Goal: Communication & Community: Answer question/provide support

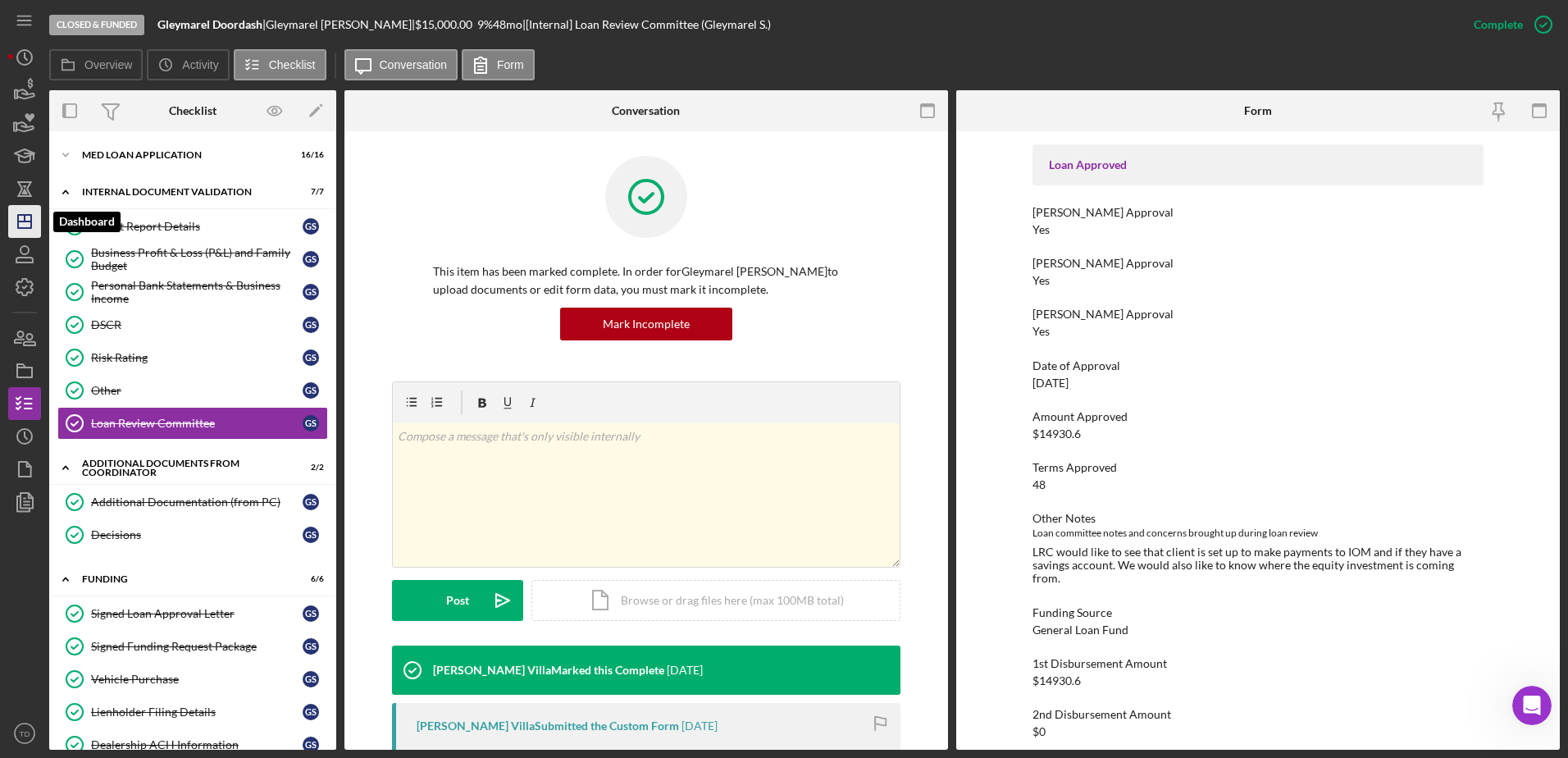
click at [31, 215] on polygon "button" at bounding box center [24, 222] width 14 height 14
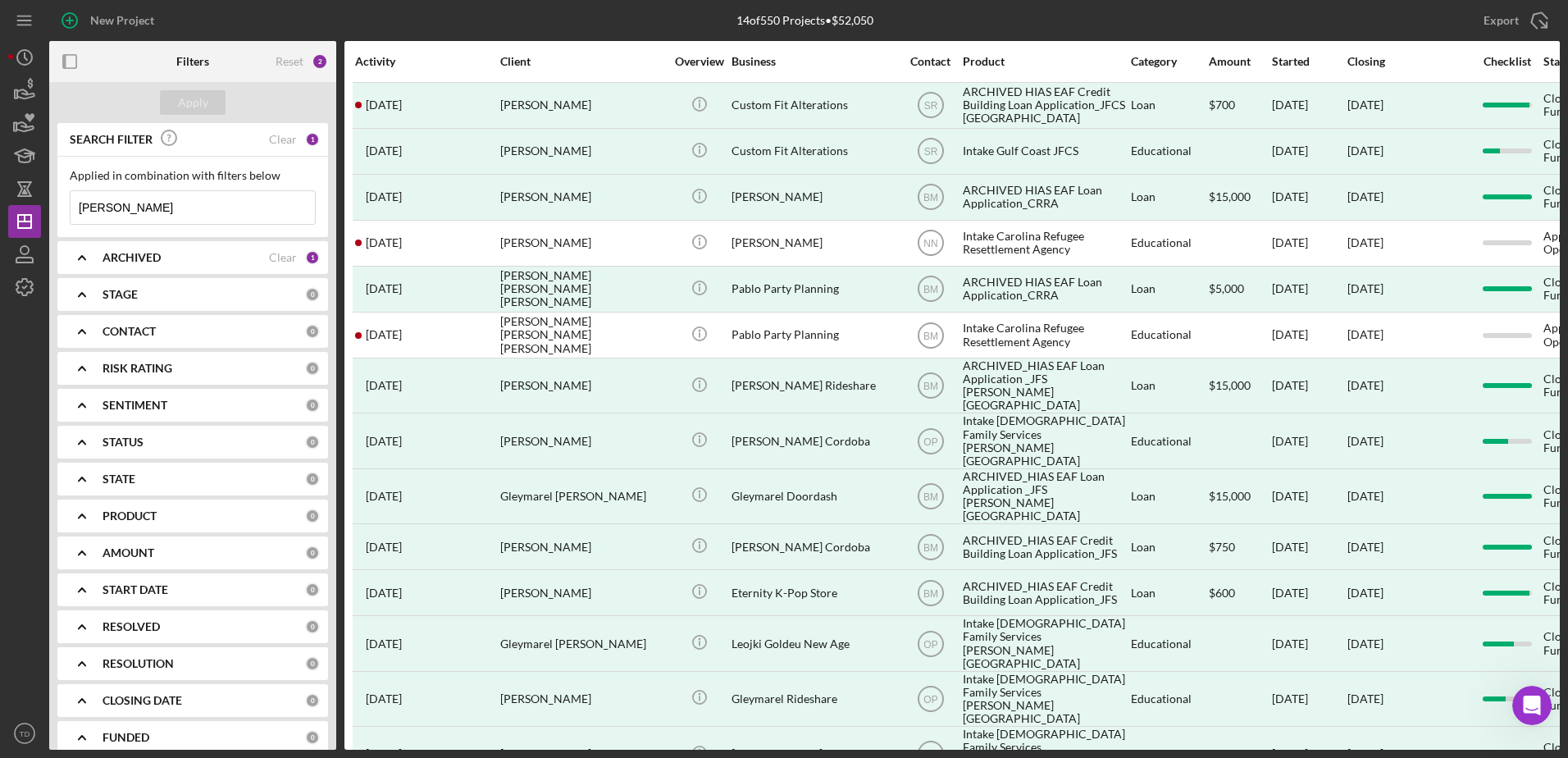
drag, startPoint x: 163, startPoint y: 206, endPoint x: -115, endPoint y: 167, distance: 280.7
click at [0, 167] on html "New Project 14 of 550 Projects • $52,050 [PERSON_NAME] Export Icon/Export Filte…" at bounding box center [784, 379] width 1568 height 758
type input "[PERSON_NAME] test"
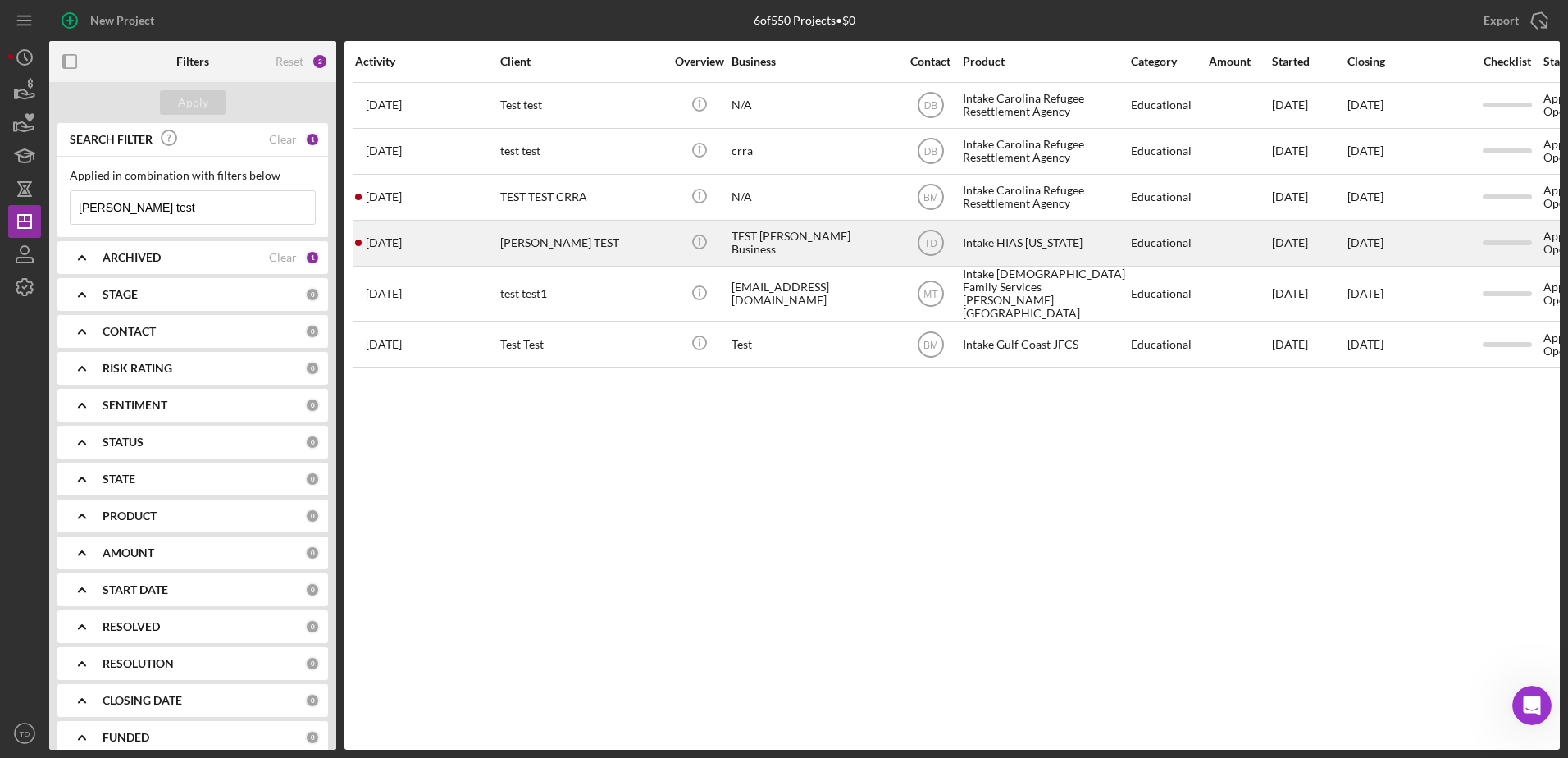
click at [563, 258] on div "[PERSON_NAME] TEST" at bounding box center [582, 243] width 164 height 43
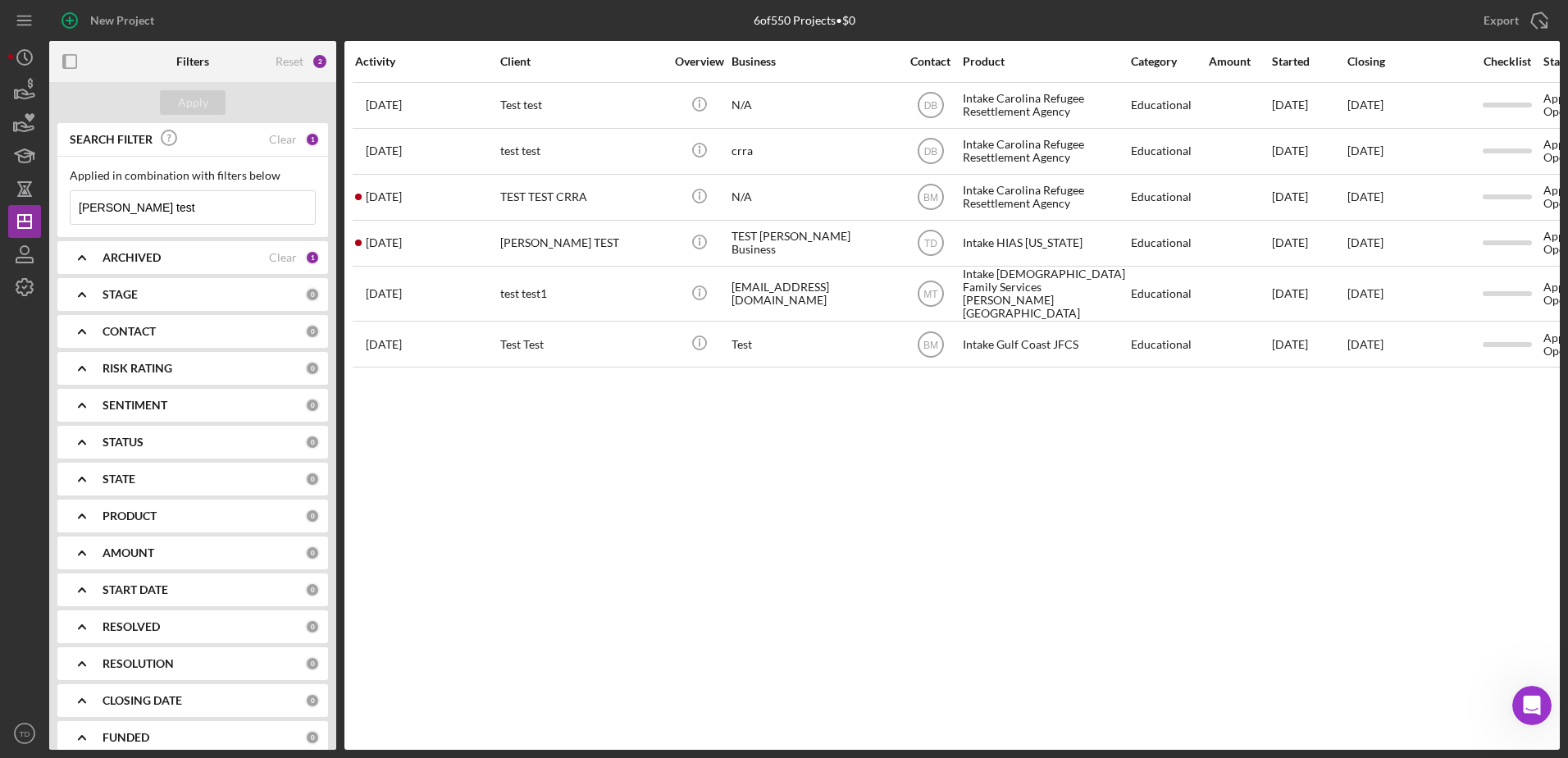
drag, startPoint x: 300, startPoint y: 253, endPoint x: 280, endPoint y: 256, distance: 20.2
click at [280, 256] on div "Clear" at bounding box center [282, 257] width 28 height 14
click at [210, 103] on button "Apply" at bounding box center [193, 102] width 66 height 24
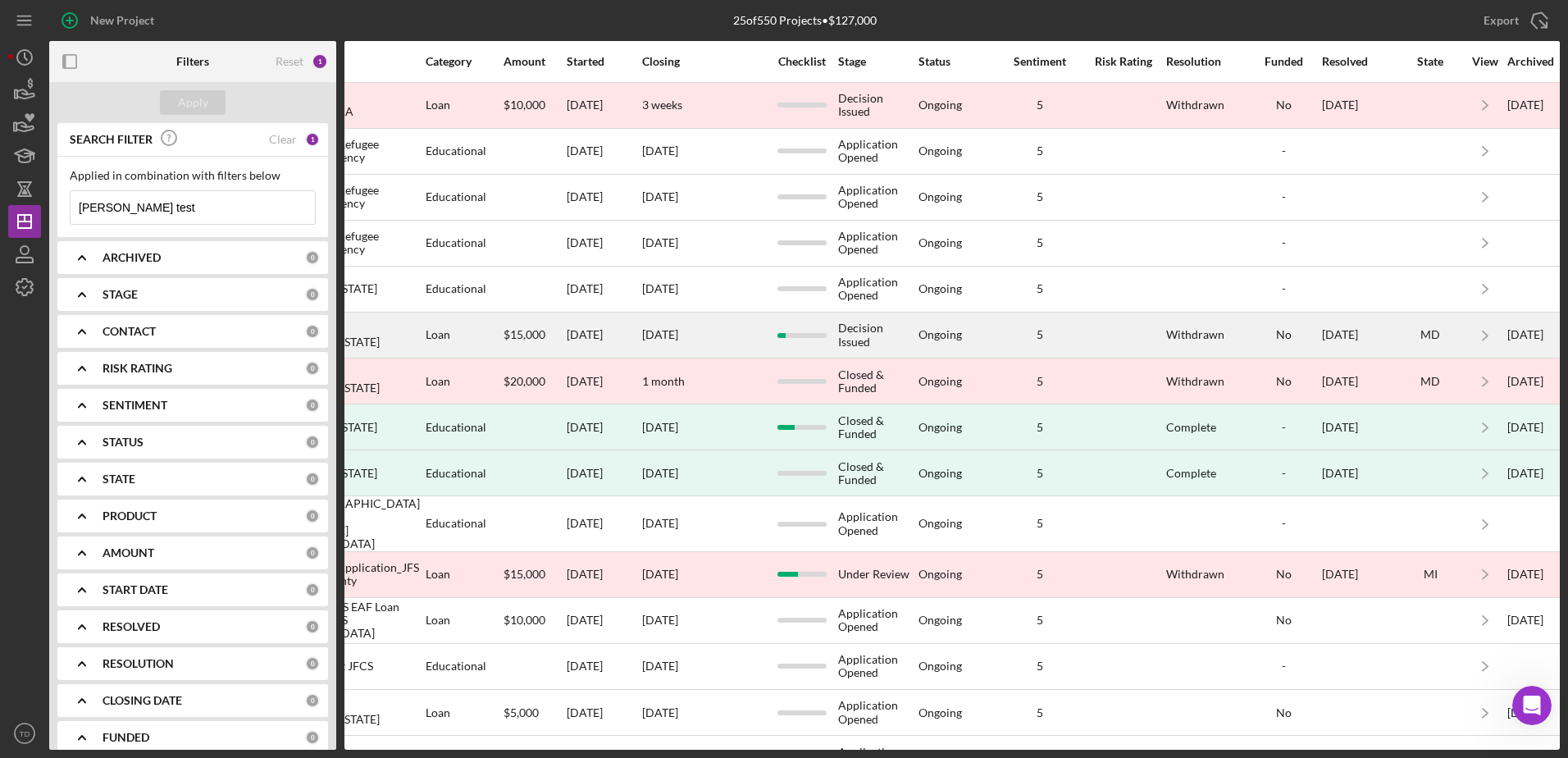
scroll to position [0, 758]
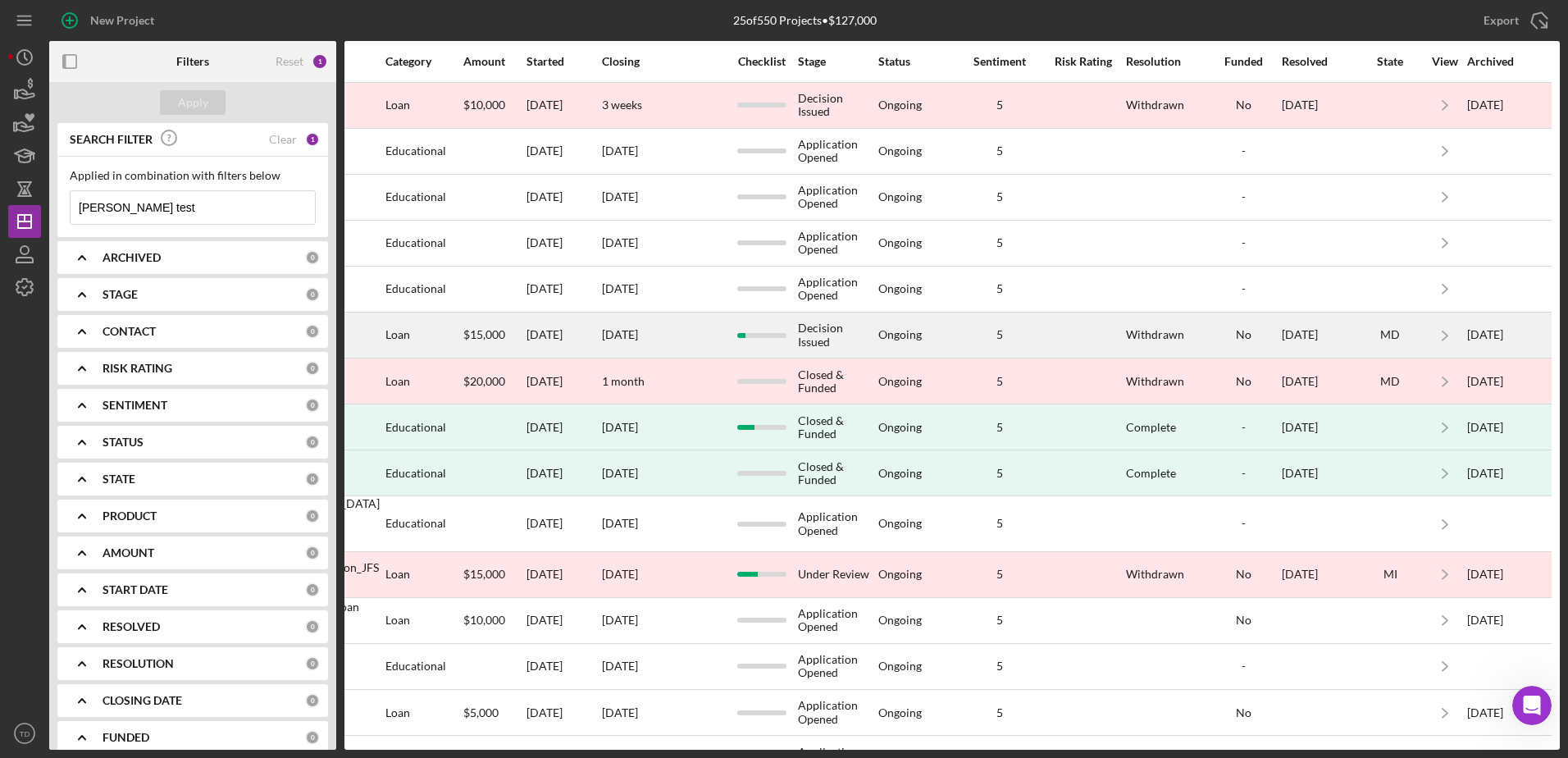
drag, startPoint x: 626, startPoint y: 313, endPoint x: 1322, endPoint y: 318, distance: 696.0
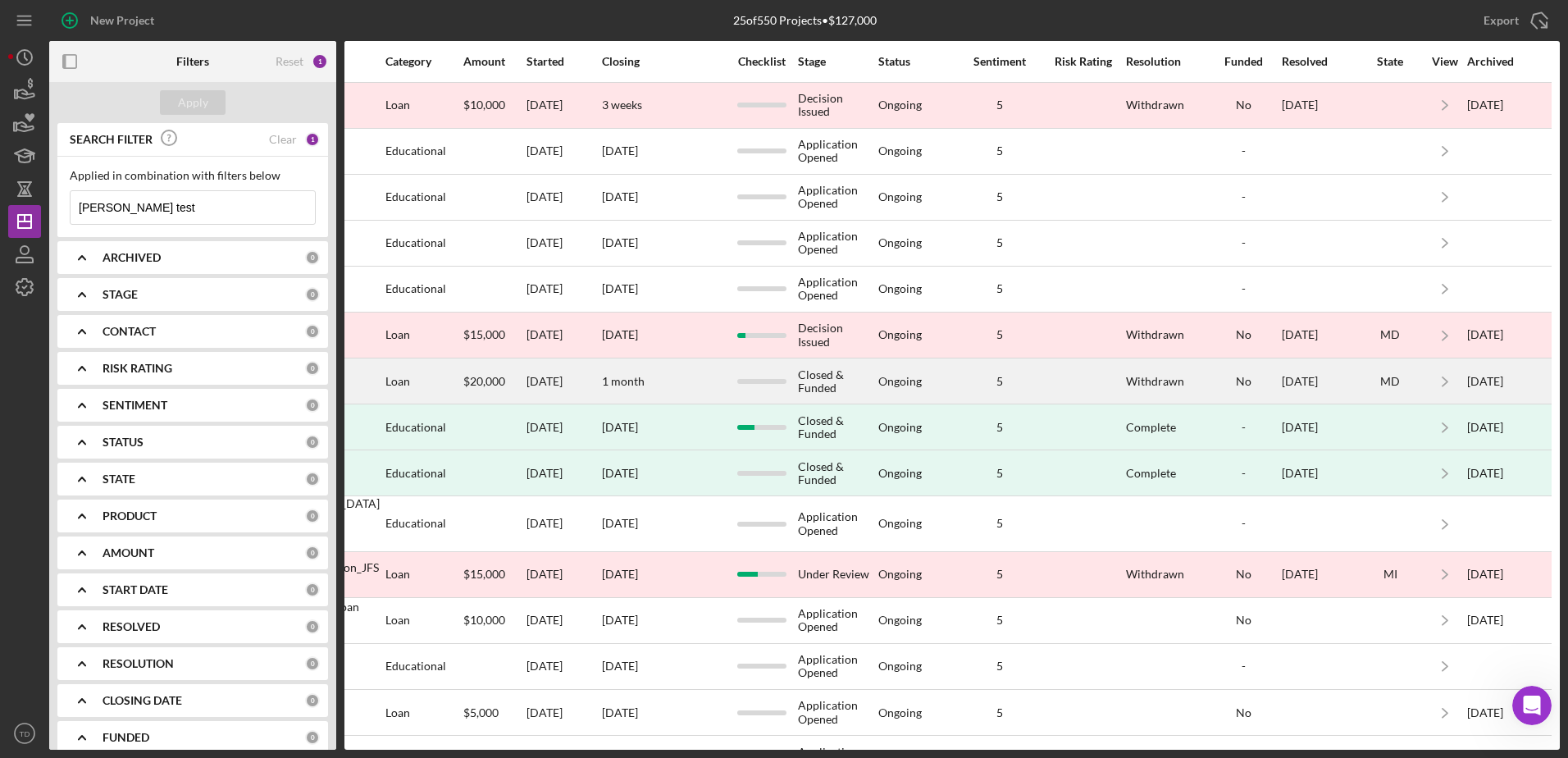
drag, startPoint x: 1322, startPoint y: 318, endPoint x: 1096, endPoint y: 367, distance: 231.3
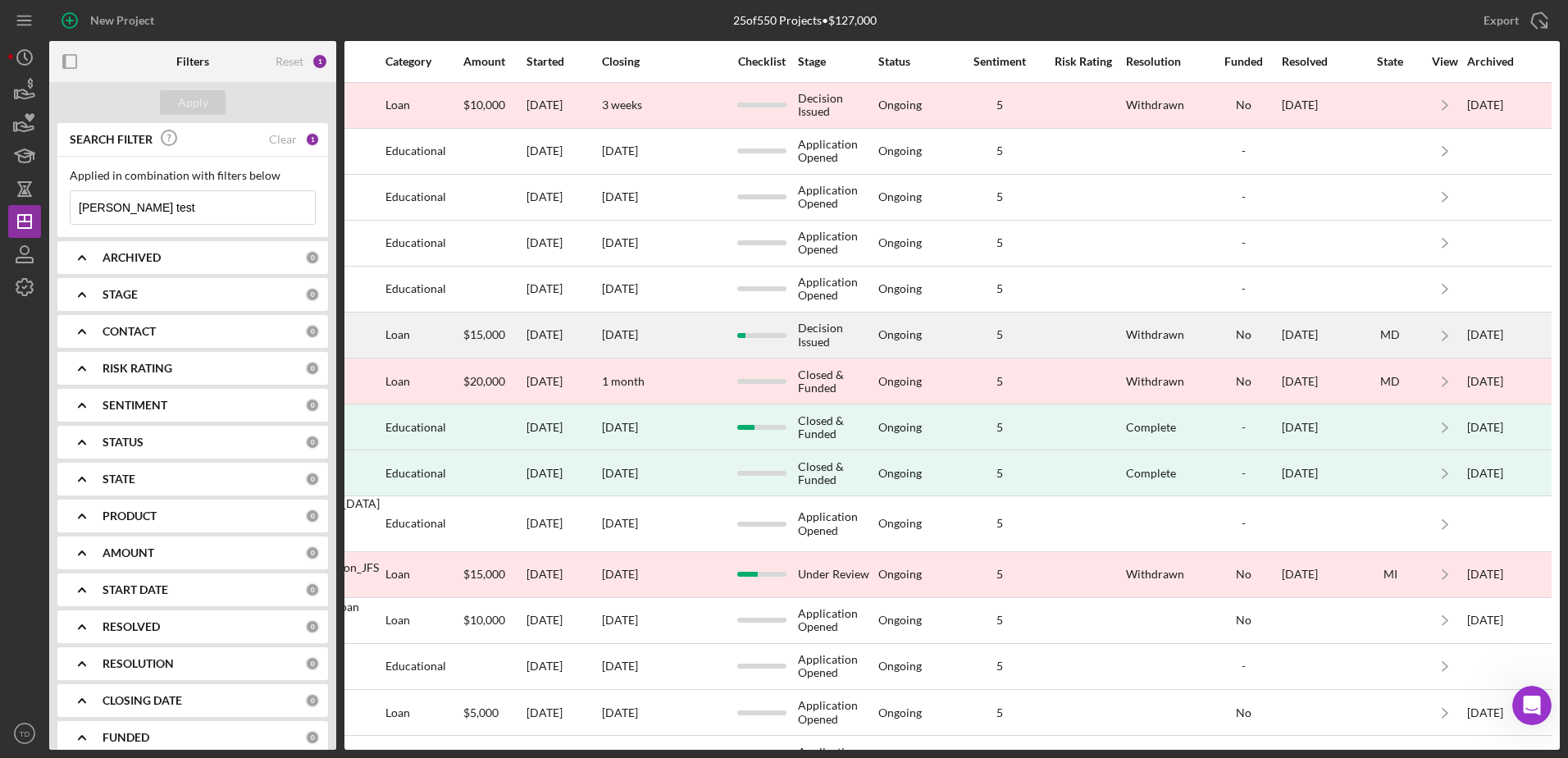
drag, startPoint x: 1096, startPoint y: 367, endPoint x: 973, endPoint y: 337, distance: 126.6
click at [973, 337] on div "5" at bounding box center [1000, 335] width 82 height 14
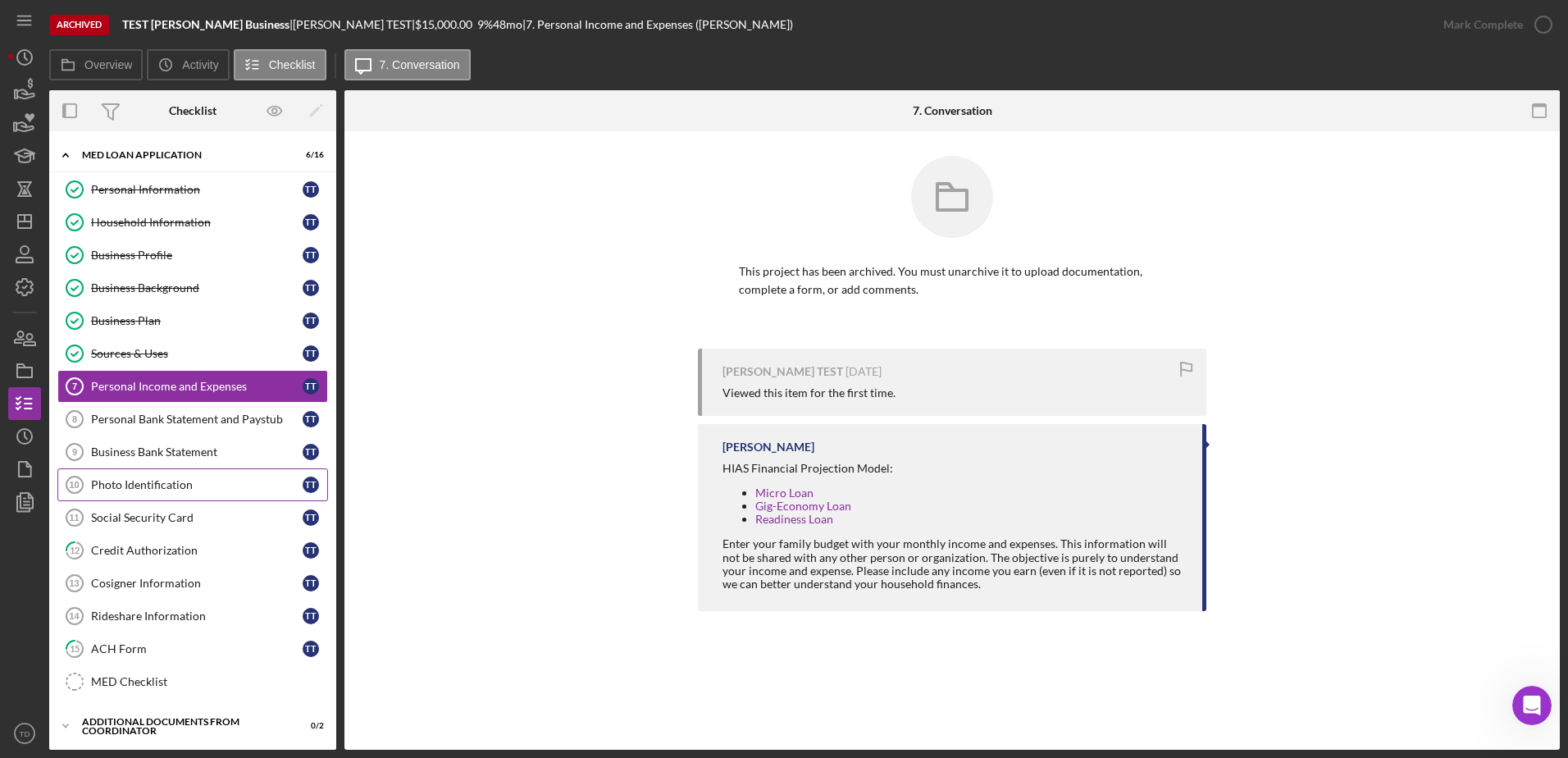
scroll to position [81, 0]
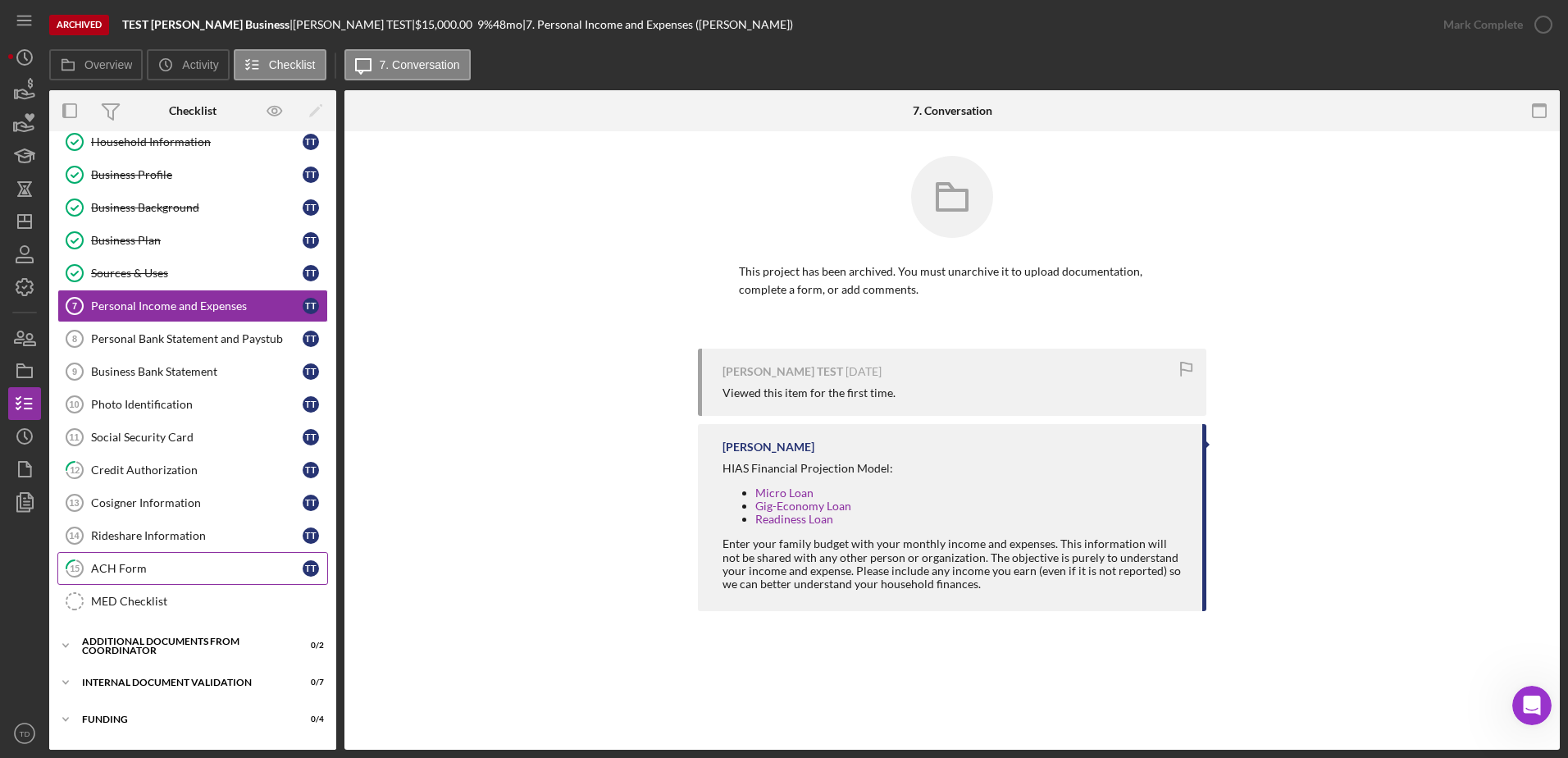
click at [142, 557] on link "15 ACH Form T T" at bounding box center [192, 568] width 271 height 33
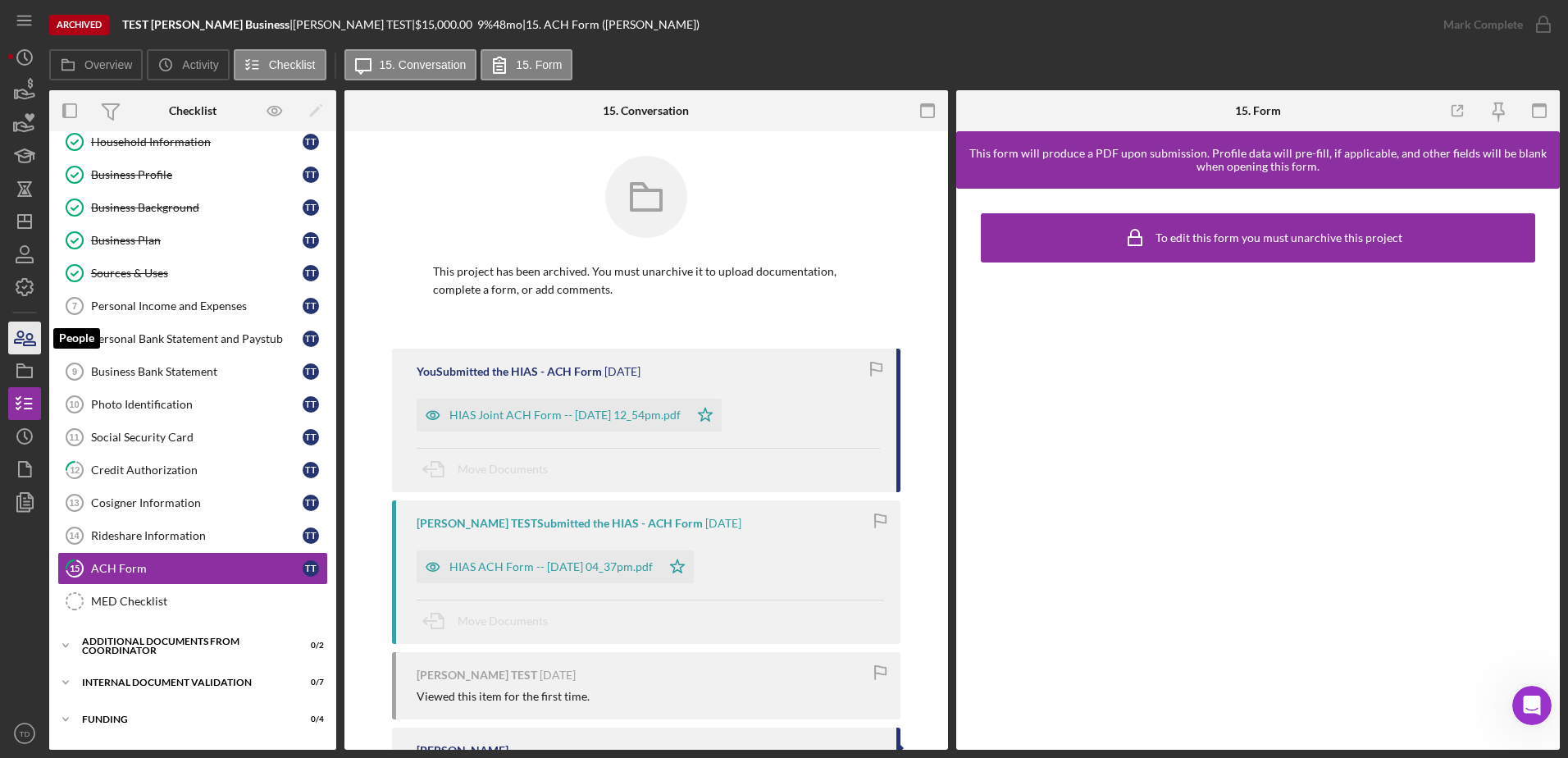
click at [22, 347] on icon "button" at bounding box center [24, 337] width 41 height 41
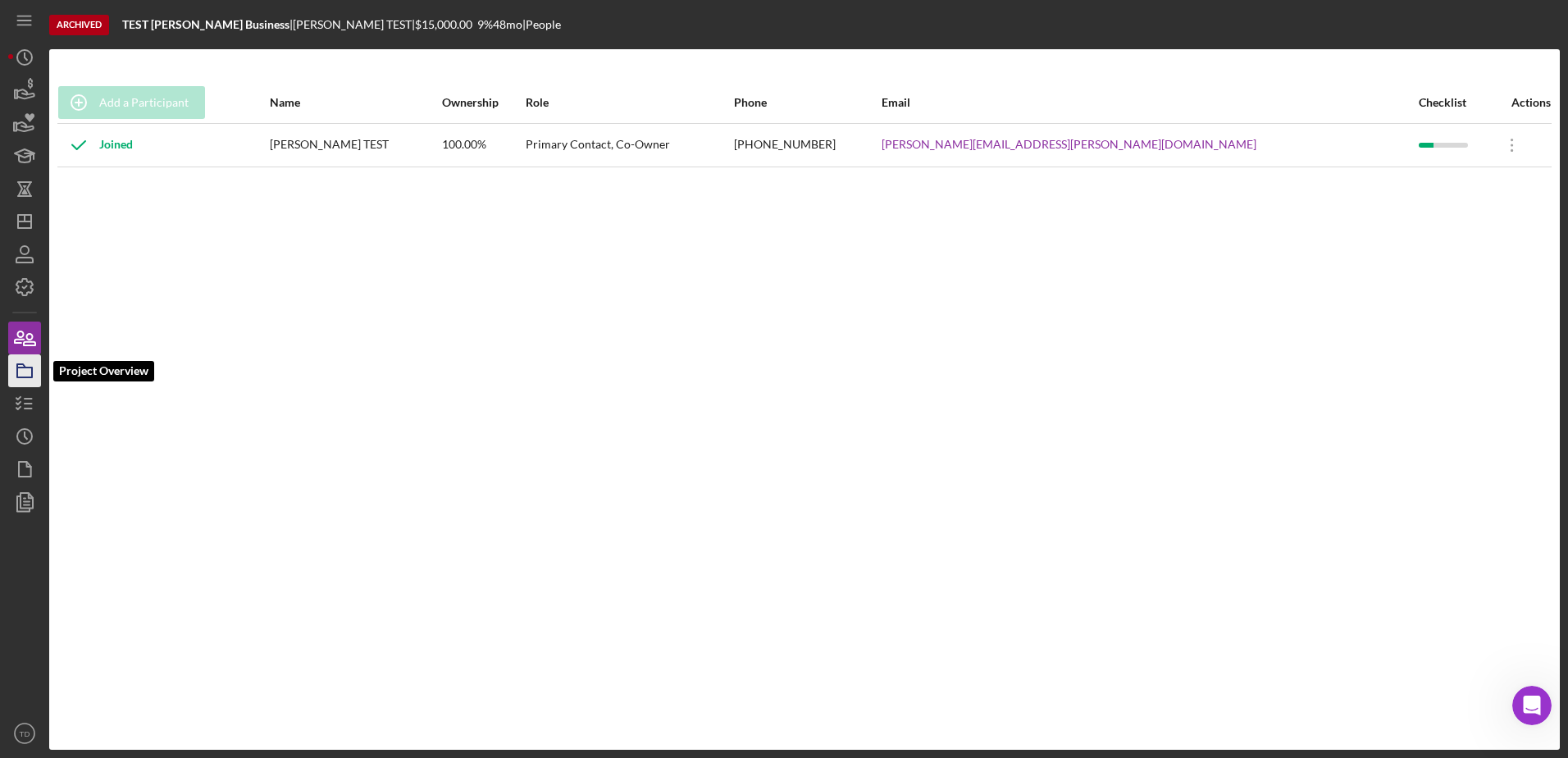
drag, startPoint x: 26, startPoint y: 370, endPoint x: 9, endPoint y: 370, distance: 17.0
click at [9, 370] on icon "button" at bounding box center [24, 370] width 41 height 41
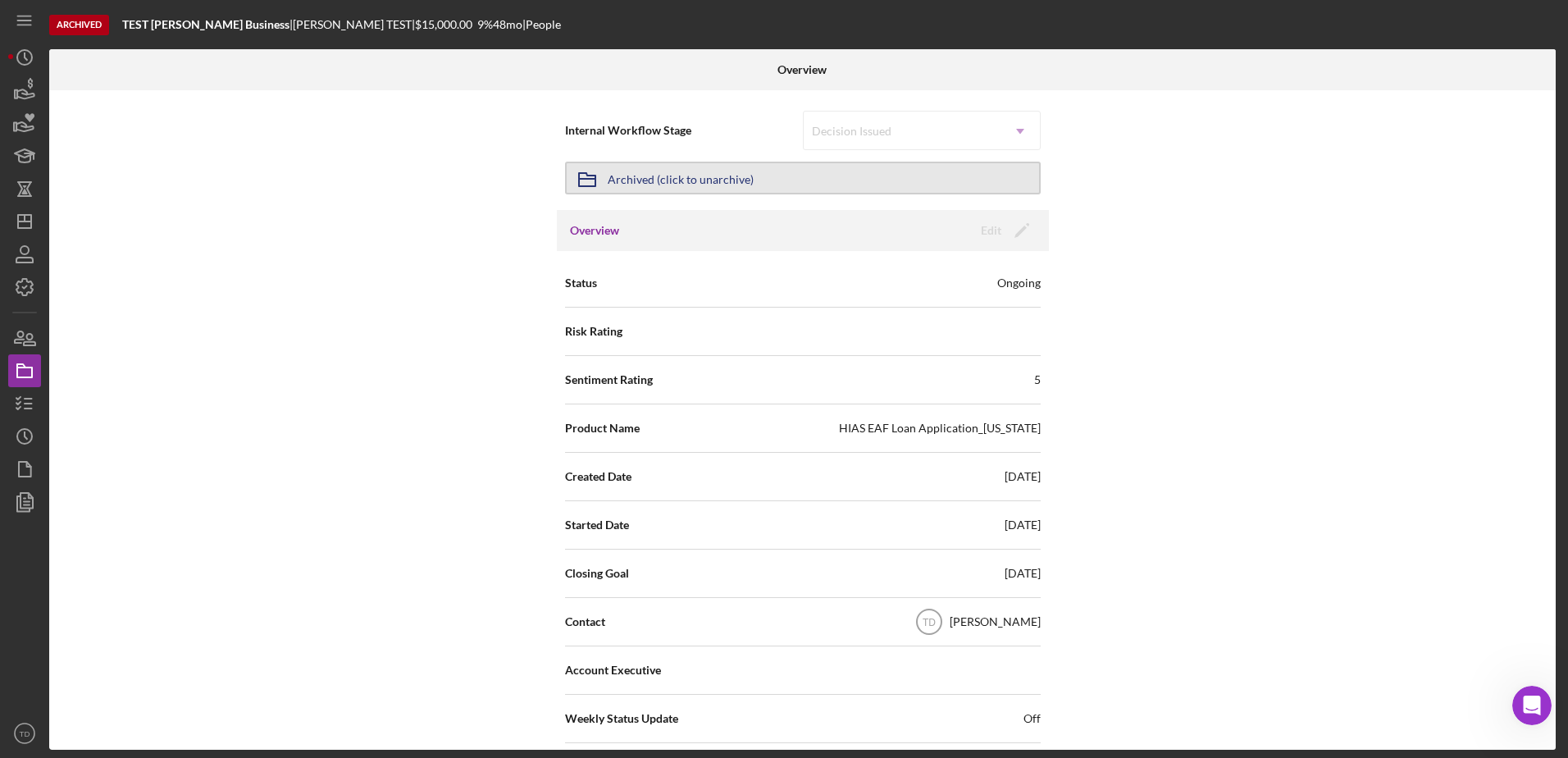
click at [697, 168] on div "Archived (click to unarchive)" at bounding box center [680, 177] width 146 height 30
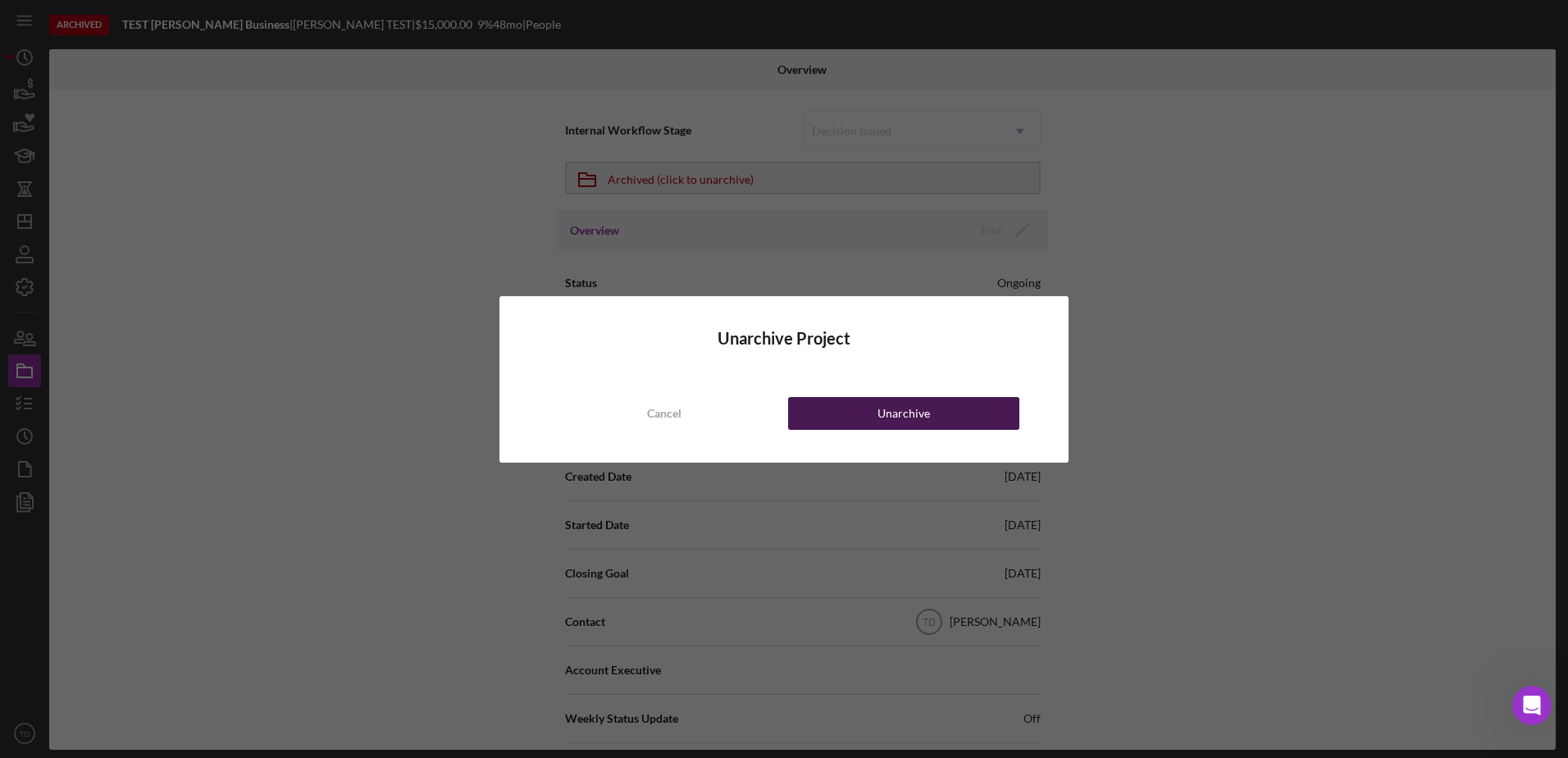
drag, startPoint x: 901, startPoint y: 413, endPoint x: 849, endPoint y: 403, distance: 53.0
click at [849, 403] on button "Unarchive" at bounding box center [904, 413] width 232 height 33
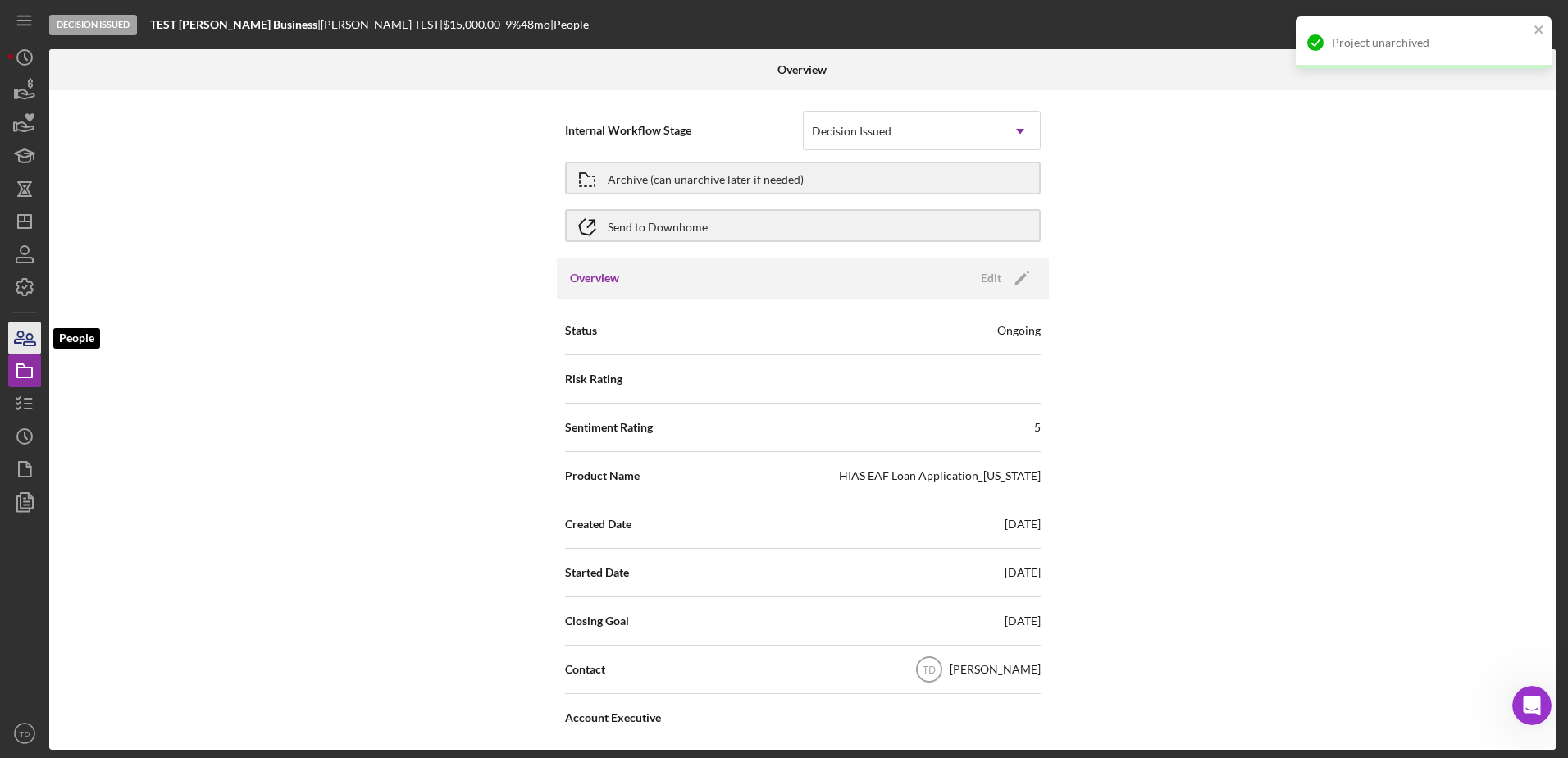
click at [16, 330] on icon "button" at bounding box center [24, 337] width 41 height 41
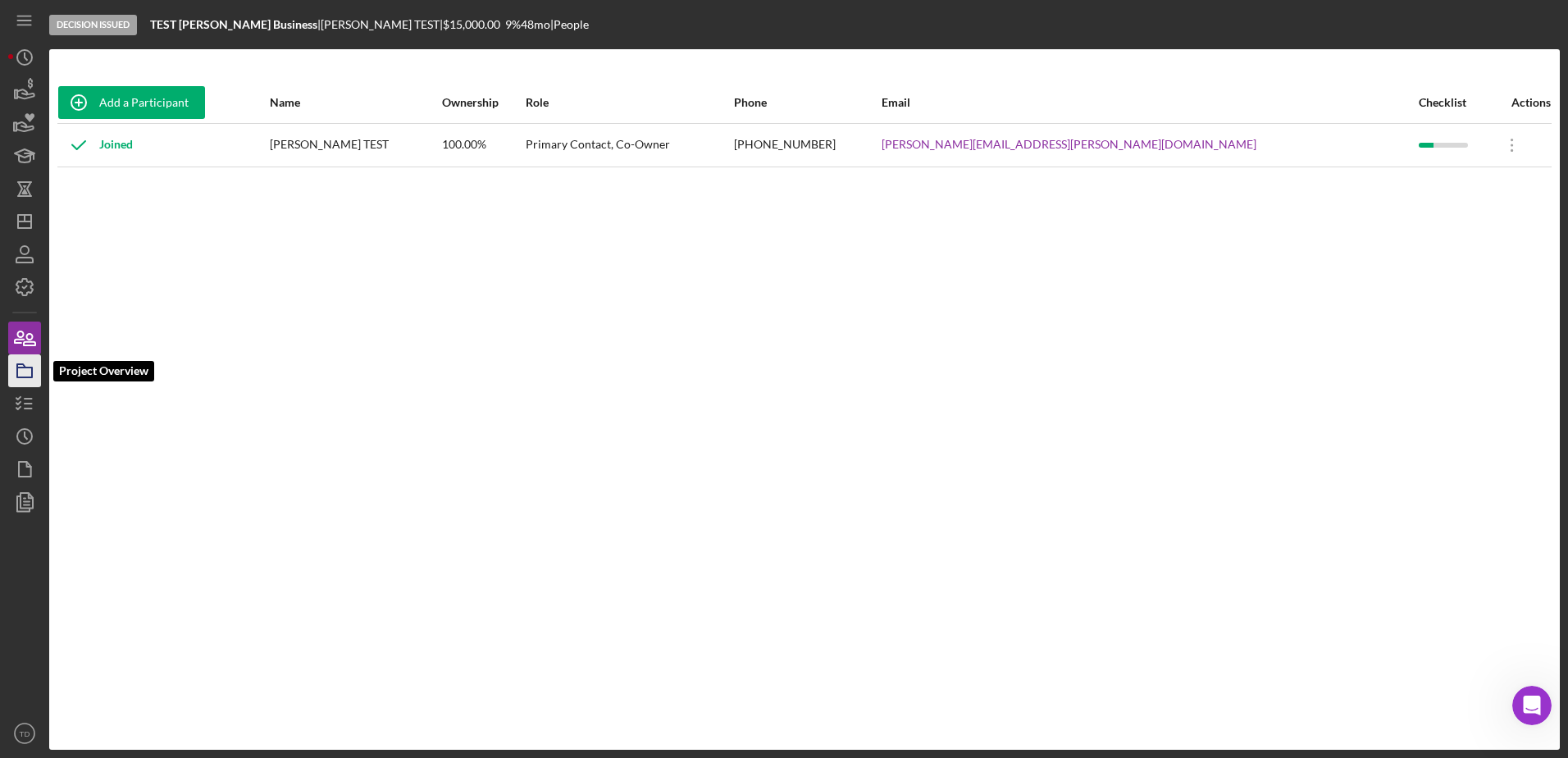
drag, startPoint x: 24, startPoint y: 366, endPoint x: 12, endPoint y: 372, distance: 13.4
click at [12, 372] on icon "button" at bounding box center [24, 370] width 41 height 41
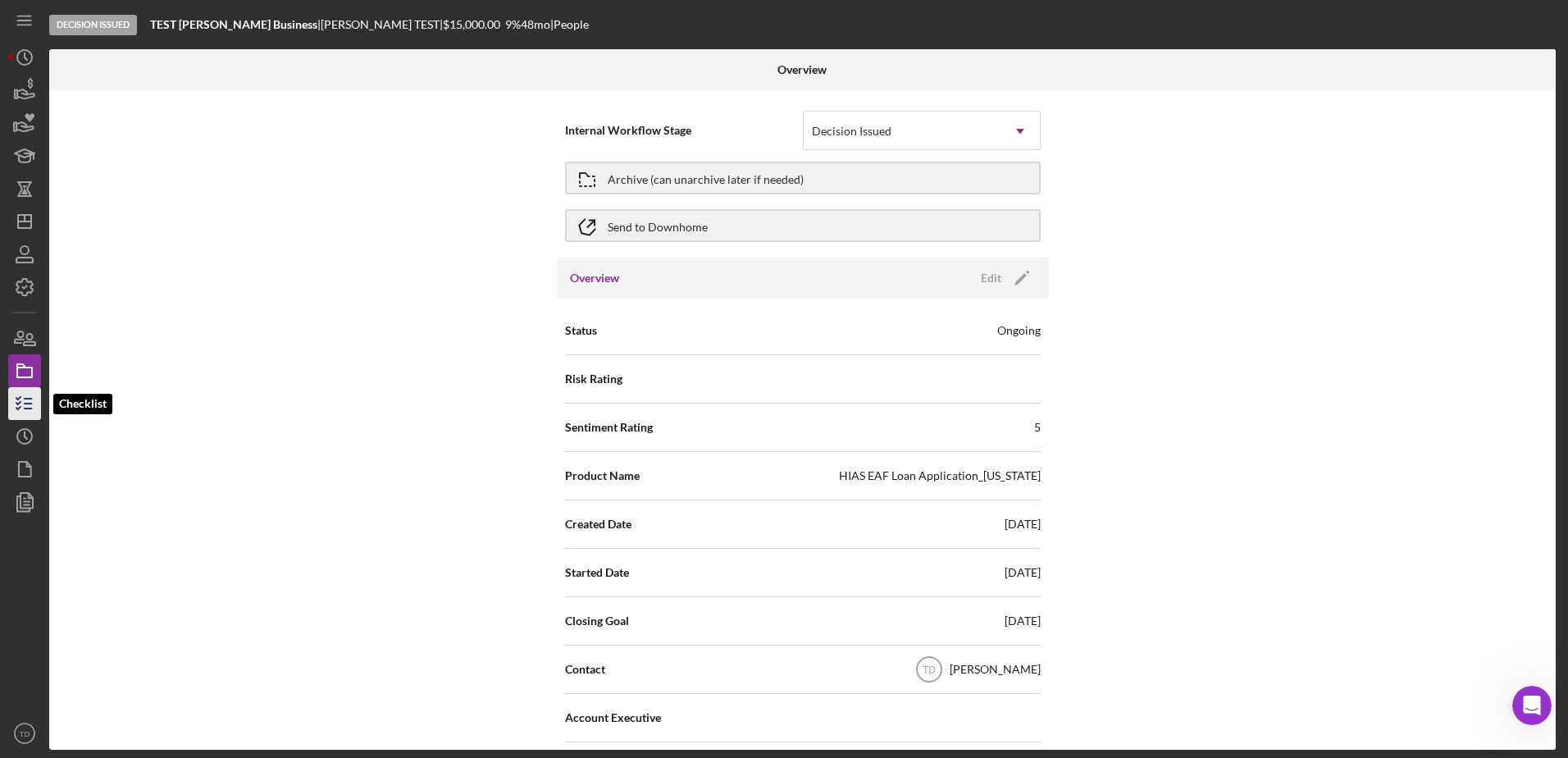
click at [22, 412] on icon "button" at bounding box center [24, 403] width 41 height 41
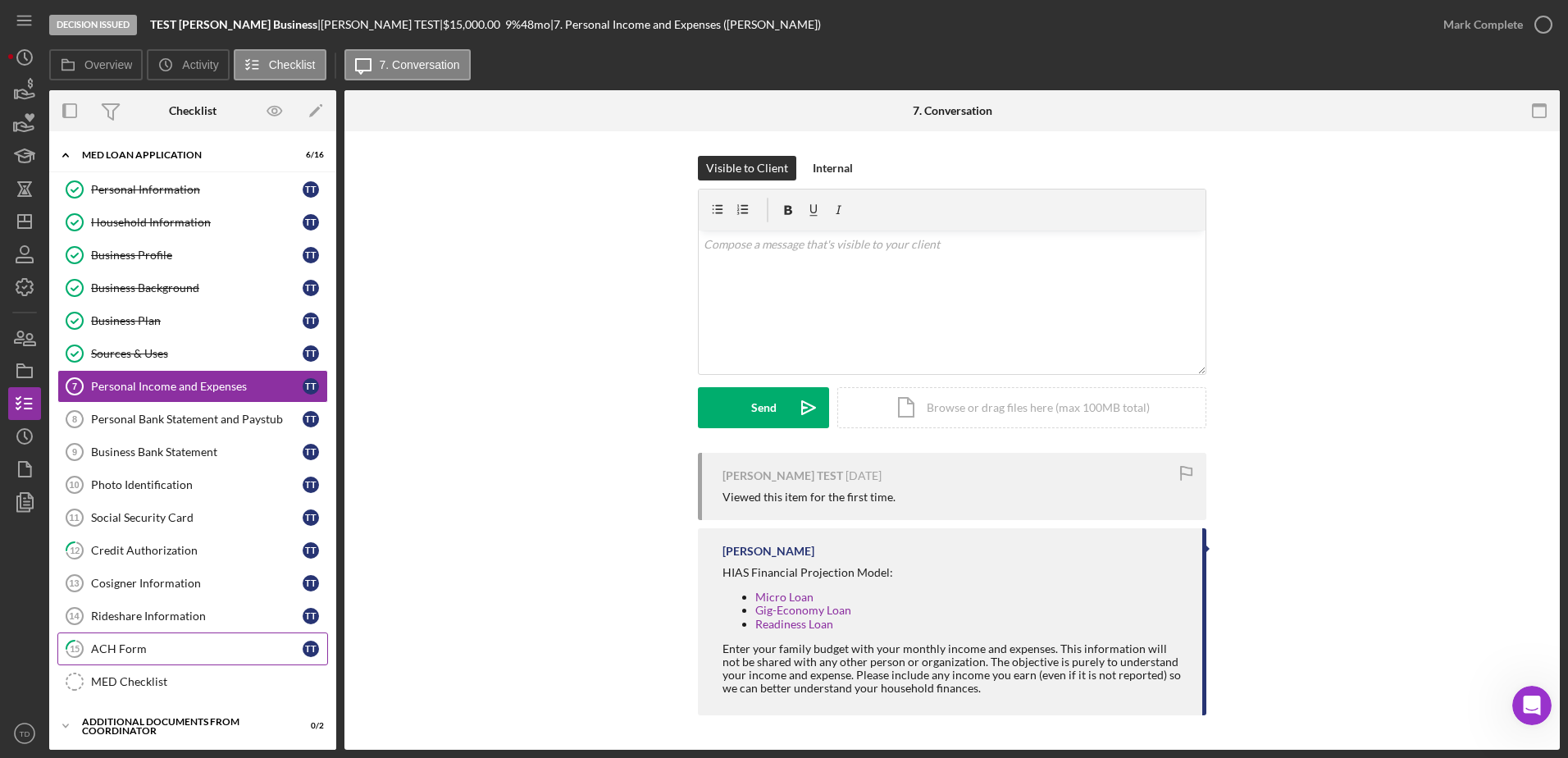
click at [129, 649] on div "ACH Form" at bounding box center [197, 649] width 212 height 14
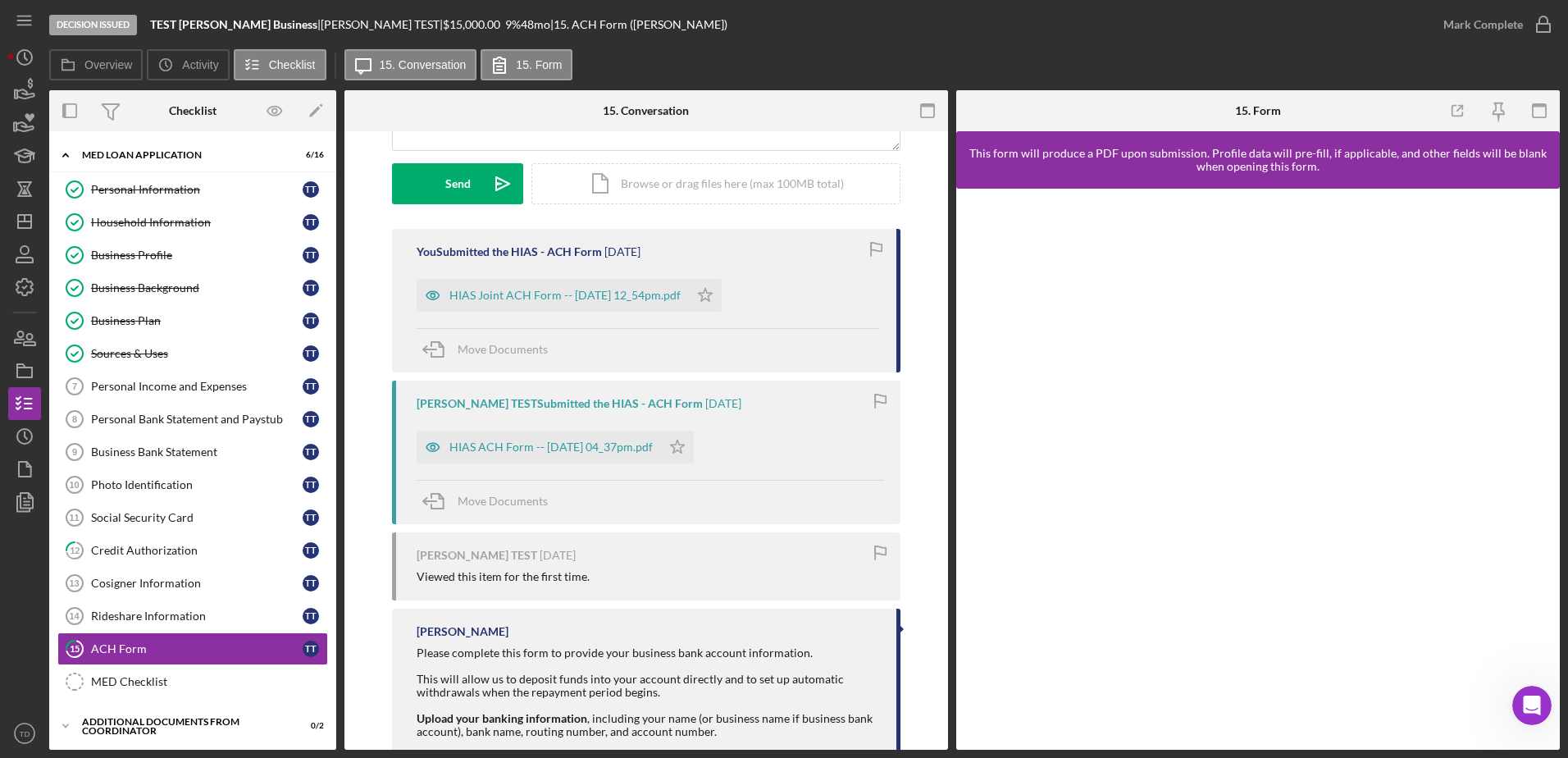
scroll to position [224, 0]
drag, startPoint x: 546, startPoint y: 297, endPoint x: 531, endPoint y: 290, distance: 16.6
click at [531, 290] on div "HIAS Joint ACH Form -- [DATE] 12_54pm.pdf" at bounding box center [565, 294] width 232 height 14
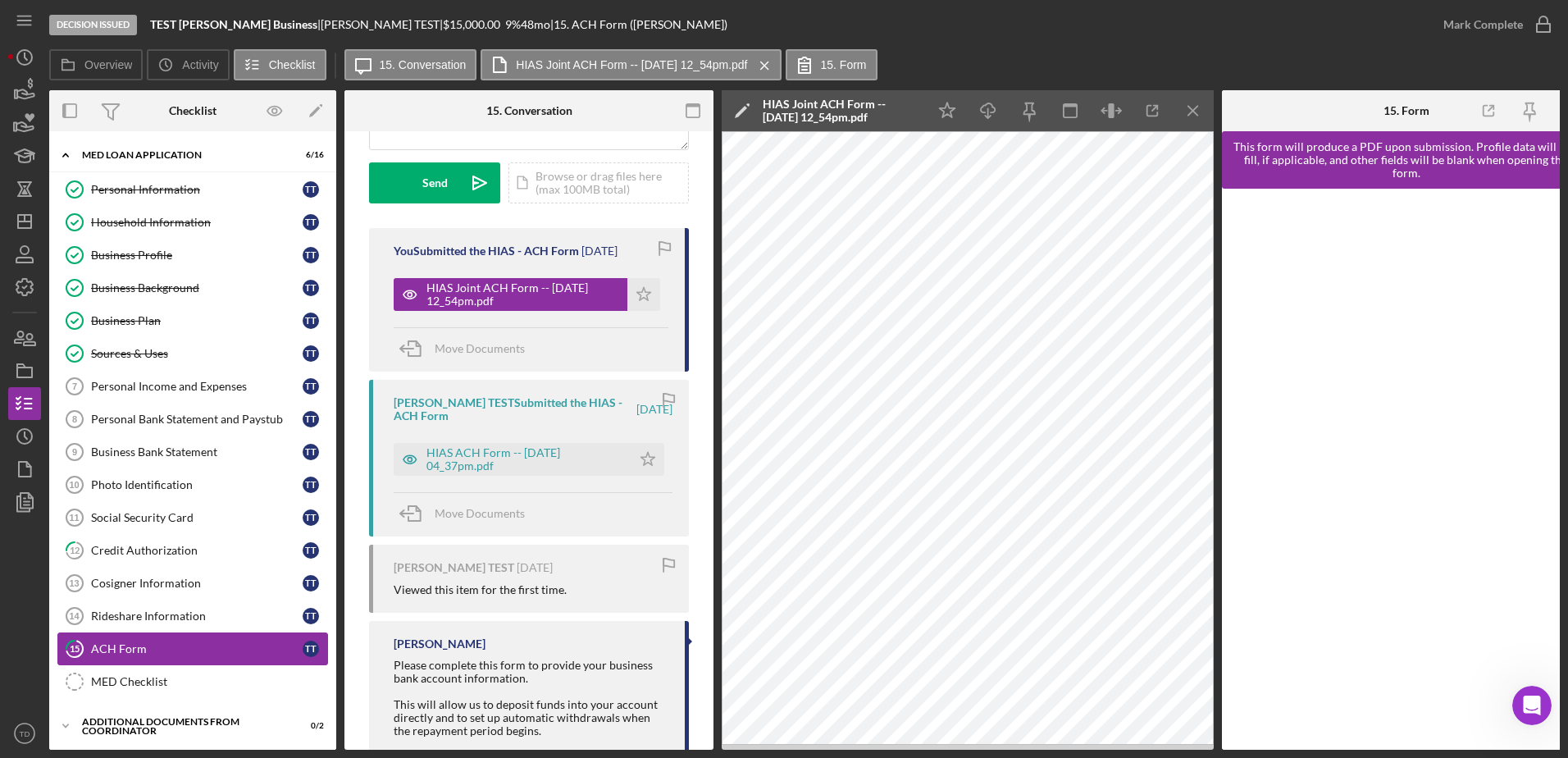
click at [180, 647] on div "ACH Form" at bounding box center [197, 649] width 212 height 14
click at [18, 52] on circle "button" at bounding box center [24, 57] width 14 height 14
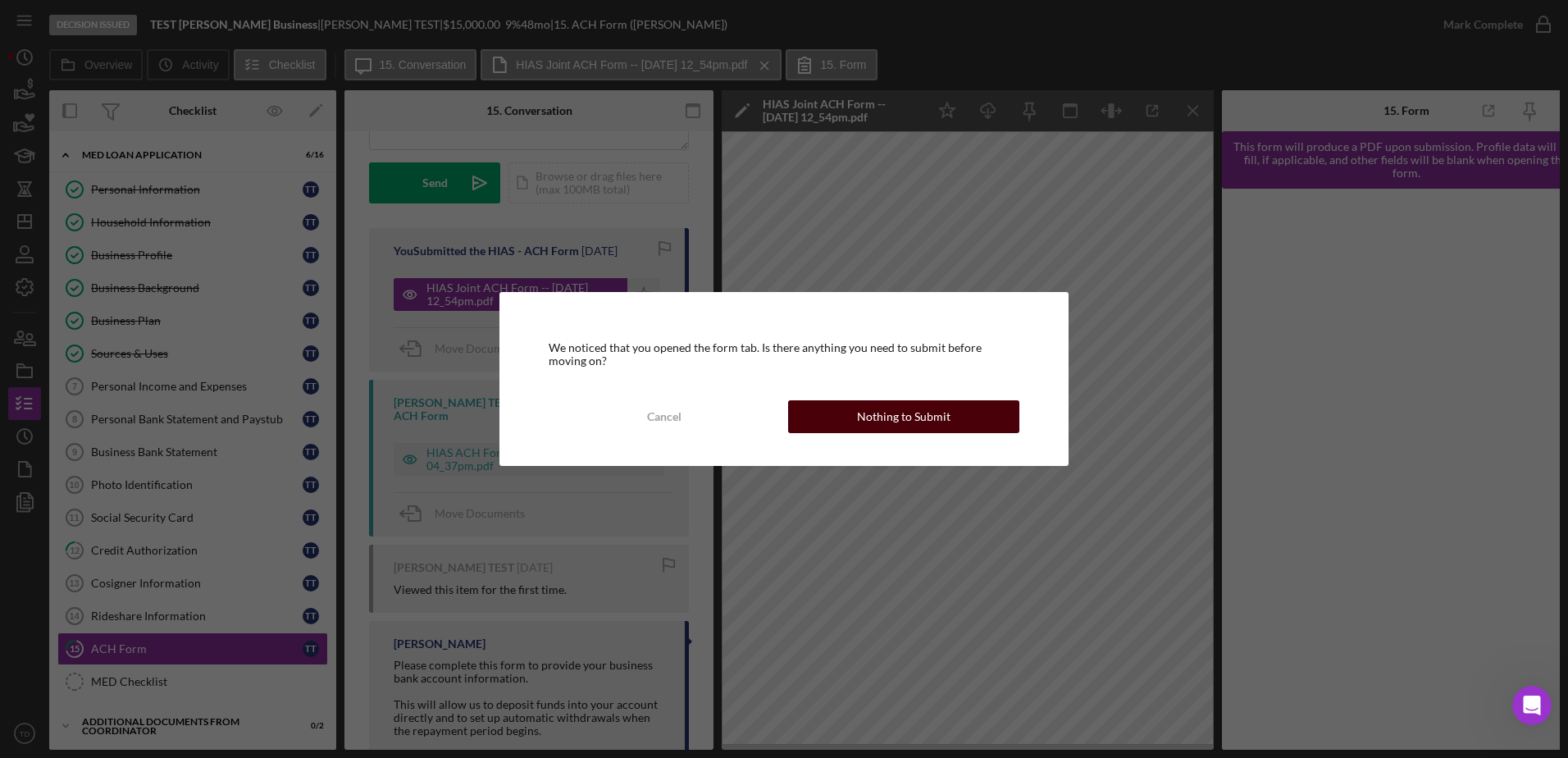
click at [882, 428] on div "Nothing to Submit" at bounding box center [903, 416] width 93 height 33
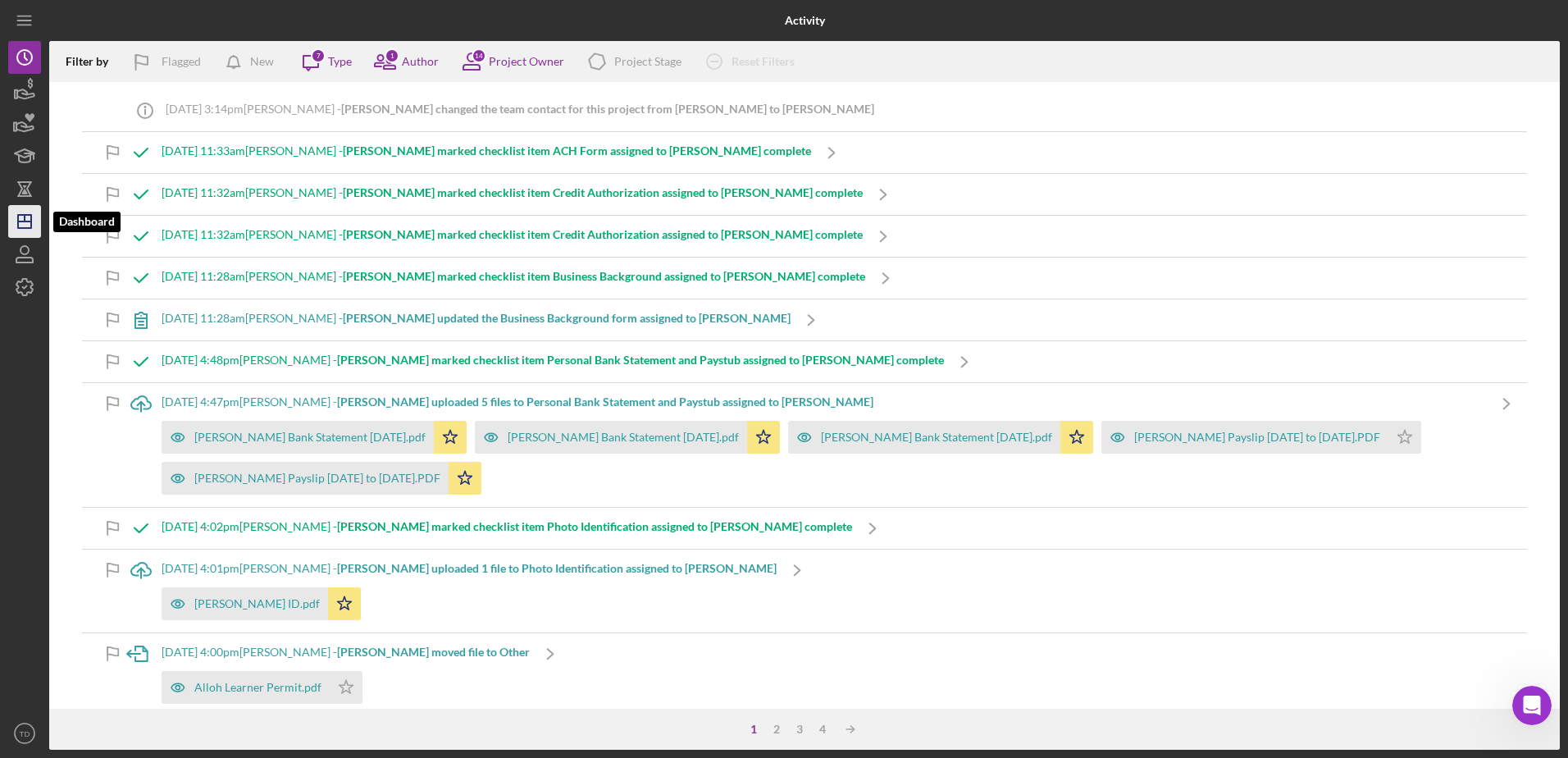
click at [22, 206] on icon "Icon/Dashboard" at bounding box center [24, 221] width 41 height 41
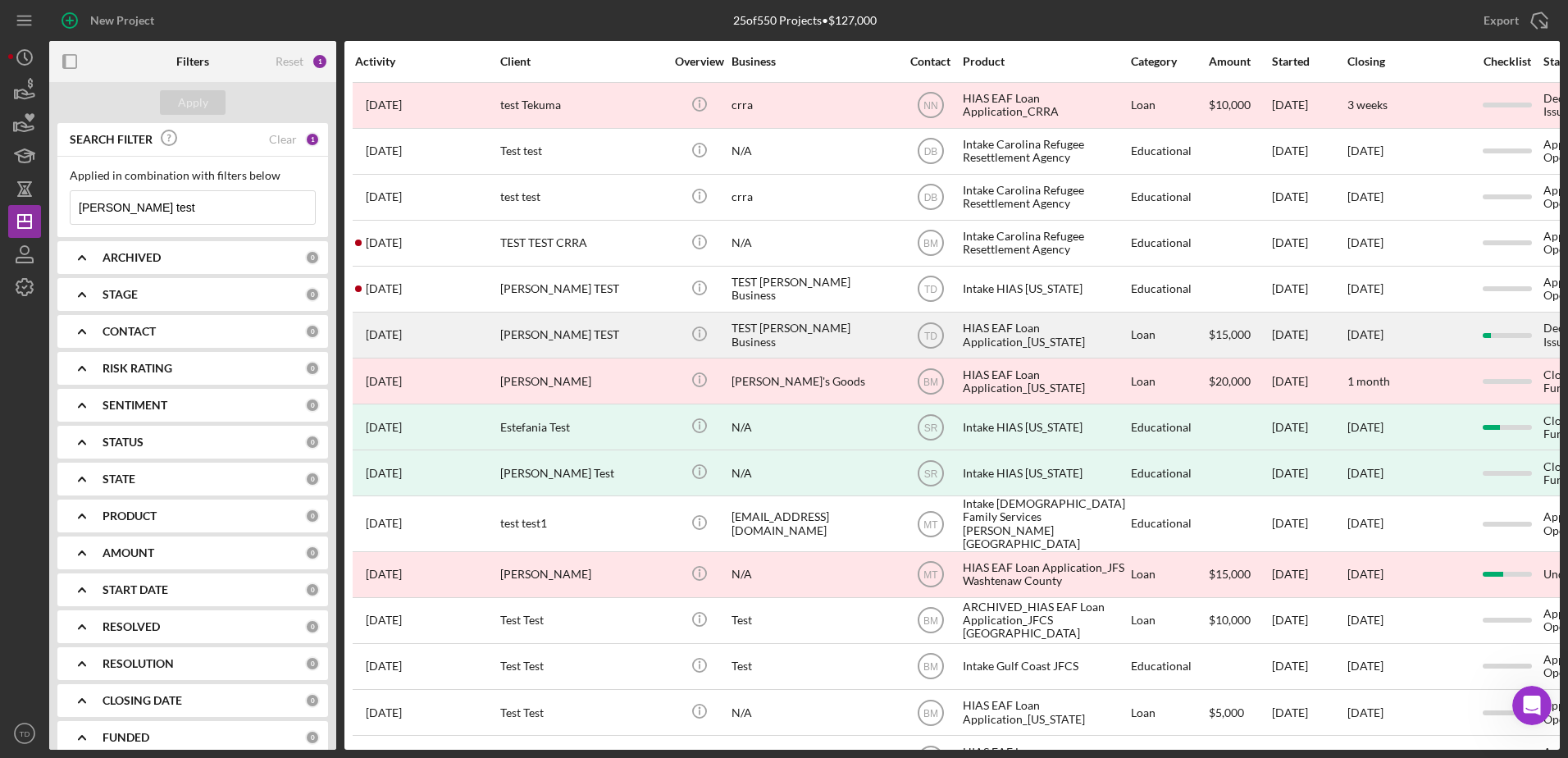
click at [611, 336] on div "[PERSON_NAME] TEST" at bounding box center [582, 335] width 164 height 43
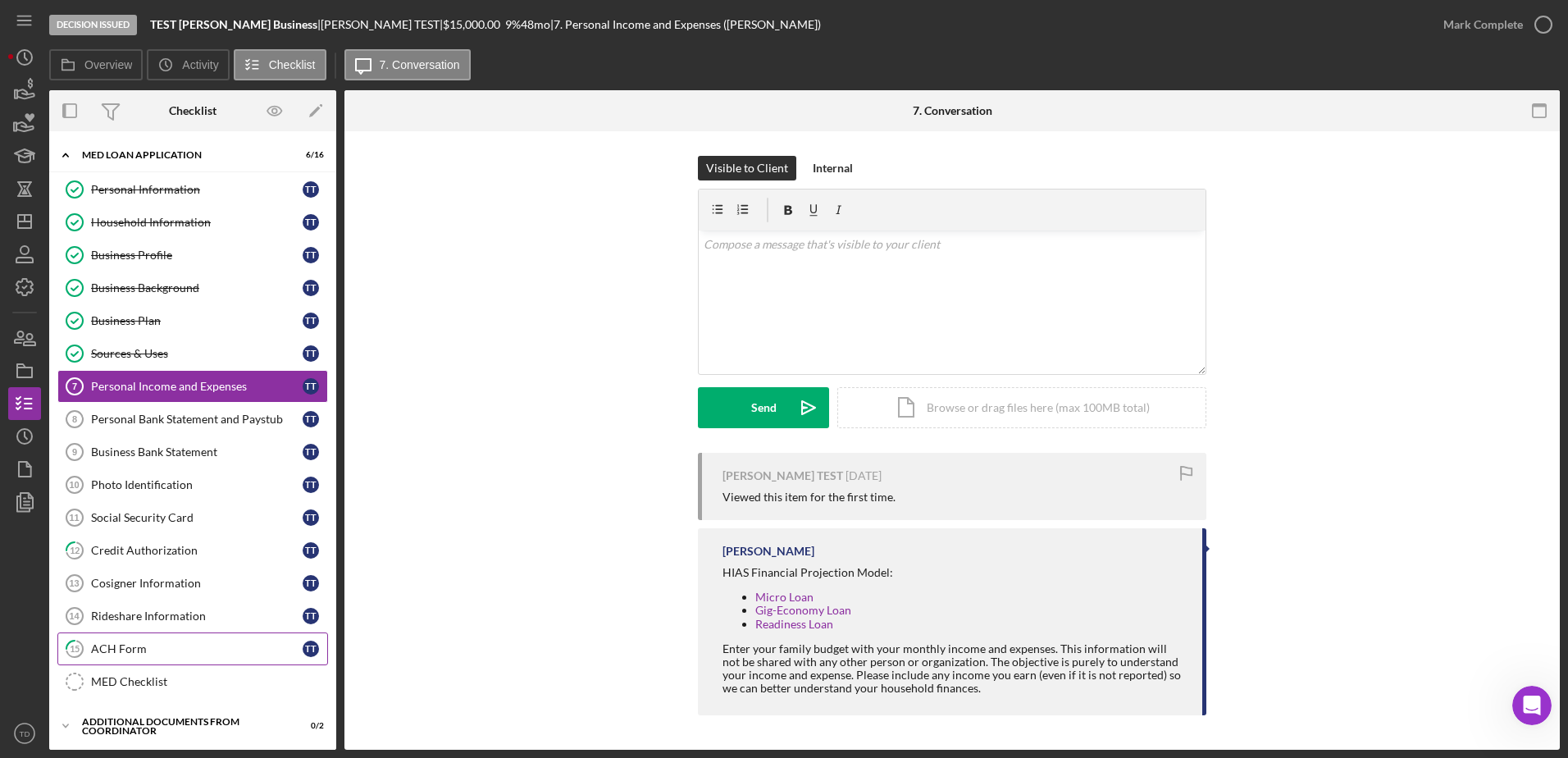
click at [137, 658] on link "15 ACH Form T T" at bounding box center [192, 649] width 271 height 33
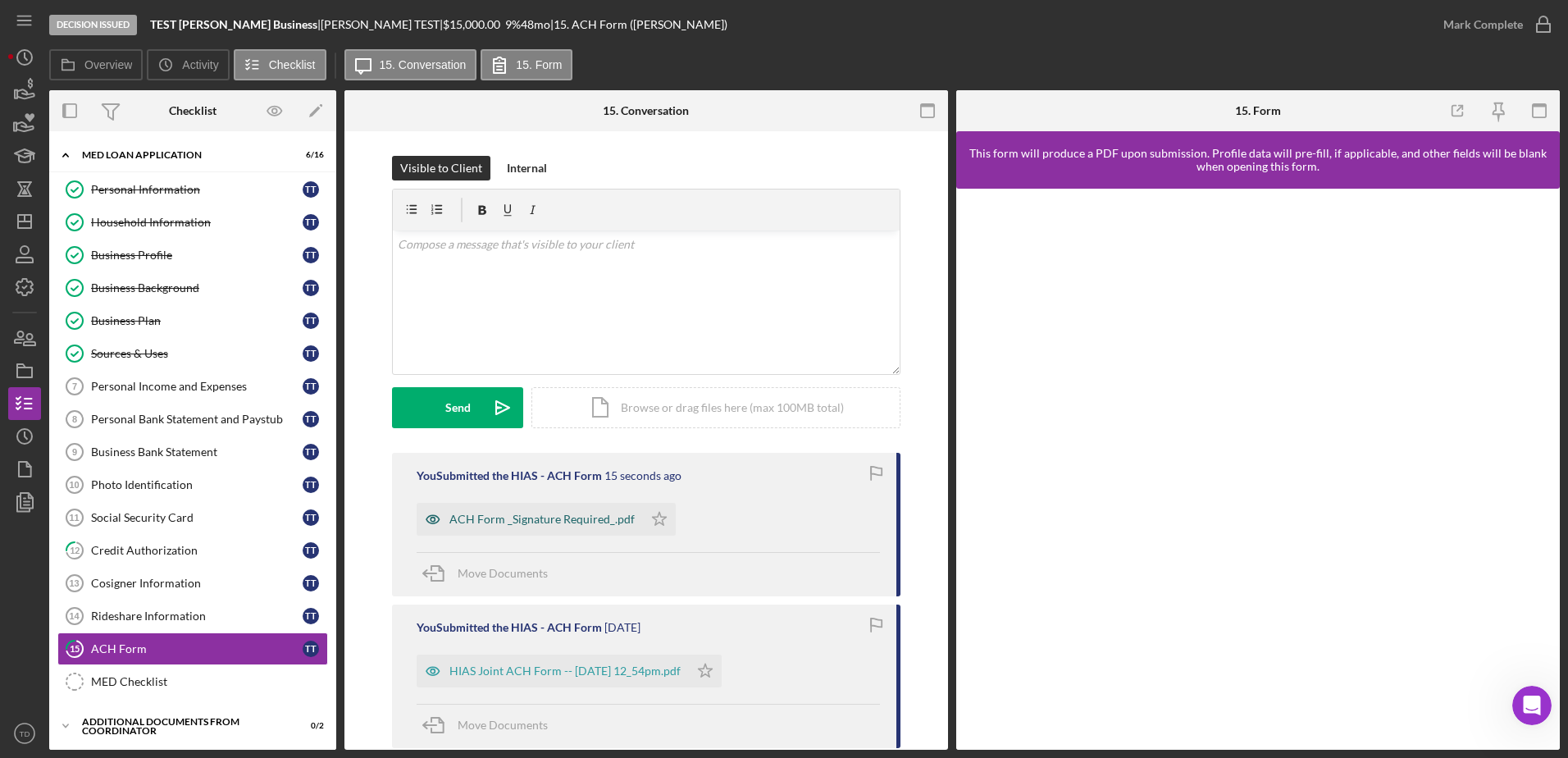
click at [558, 523] on div "ACH Form _Signature Required_.pdf" at bounding box center [542, 519] width 185 height 14
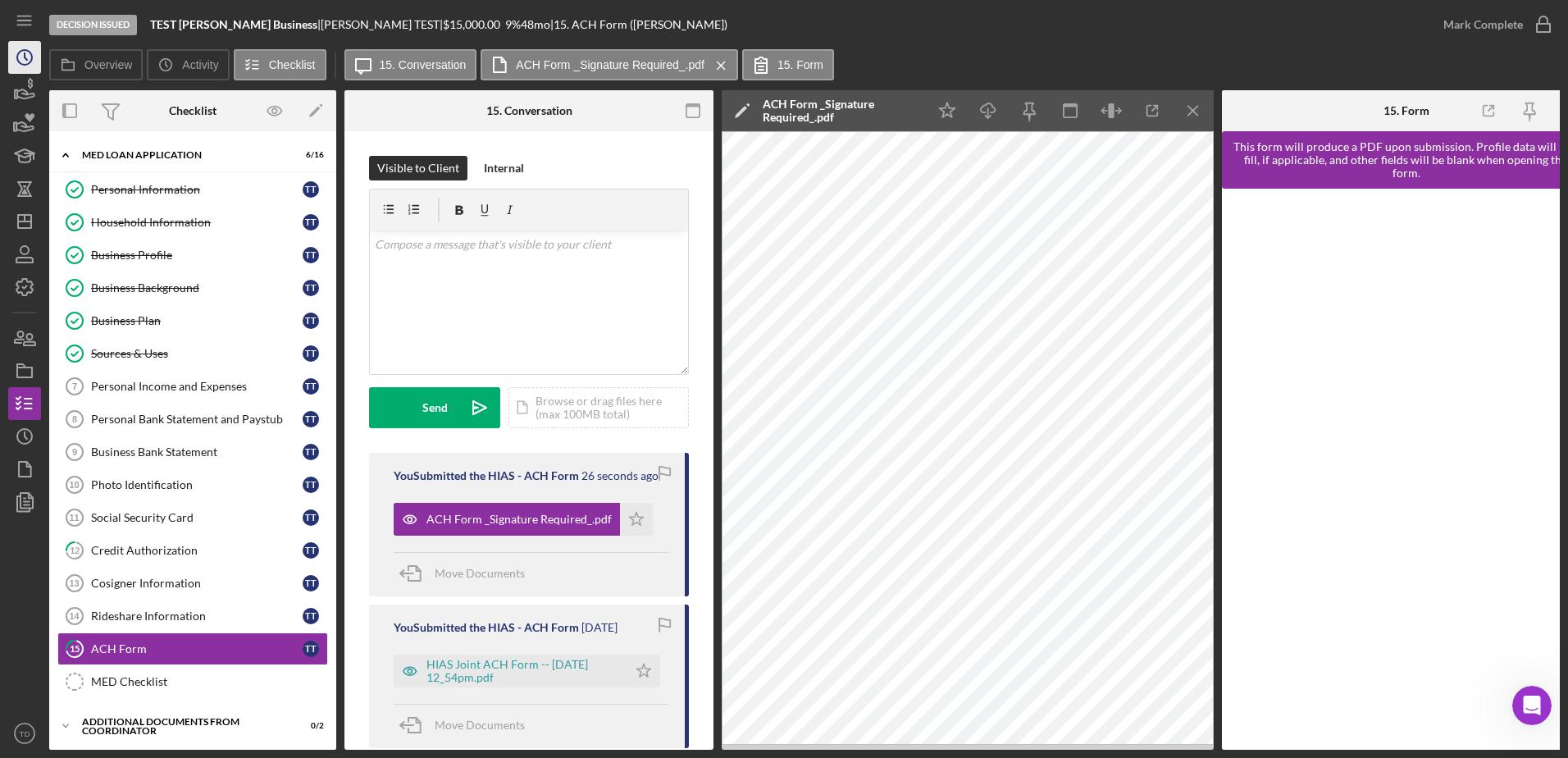
click at [41, 74] on nav "Icon/Menu Icon/Dashboard Dashboard Navigation Divider Mobile Checklist Navigati…" at bounding box center [28, 374] width 41 height 750
click at [38, 71] on icon "Icon/History" at bounding box center [24, 57] width 41 height 41
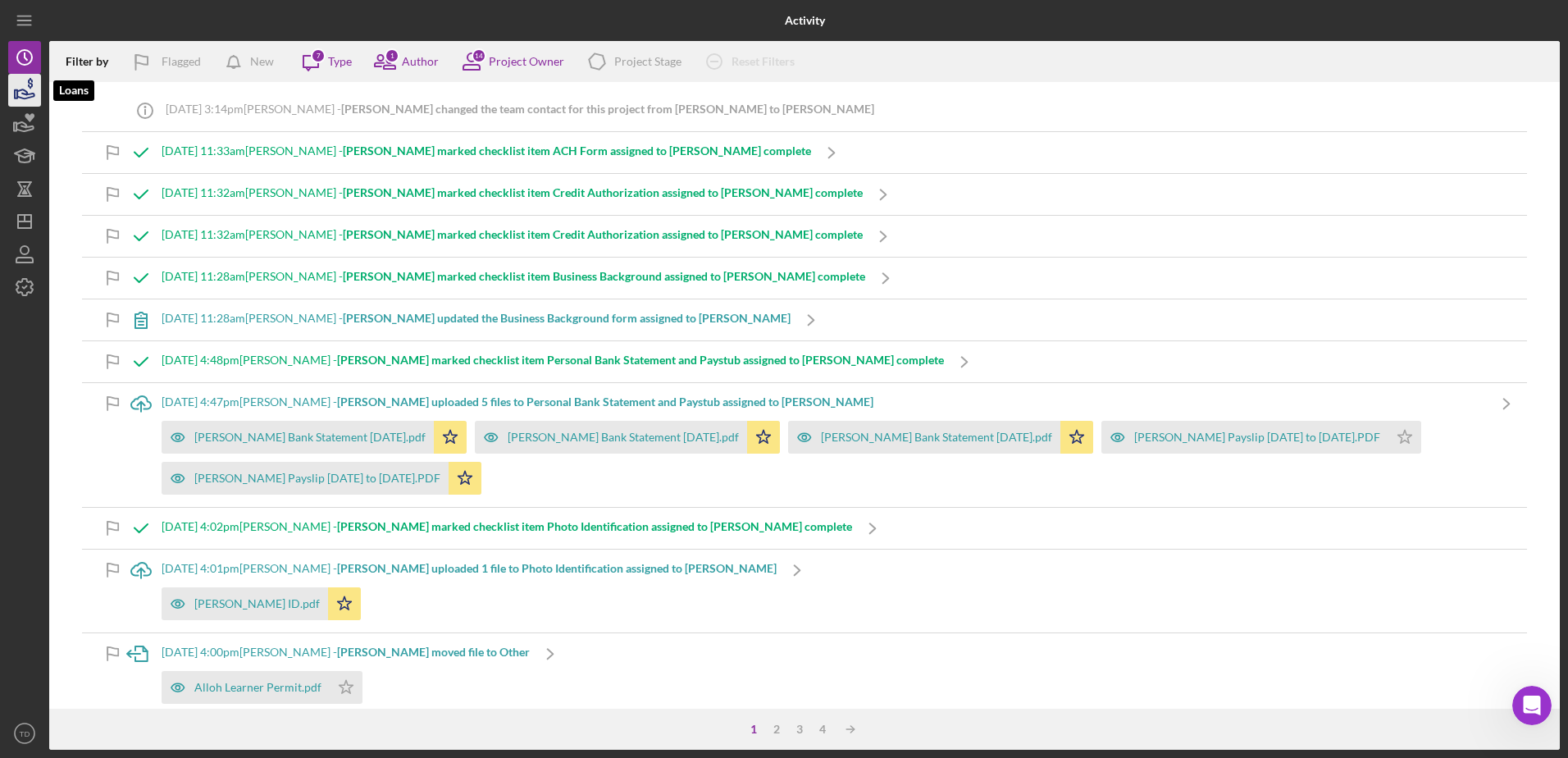
click at [20, 97] on icon "button" at bounding box center [25, 94] width 17 height 9
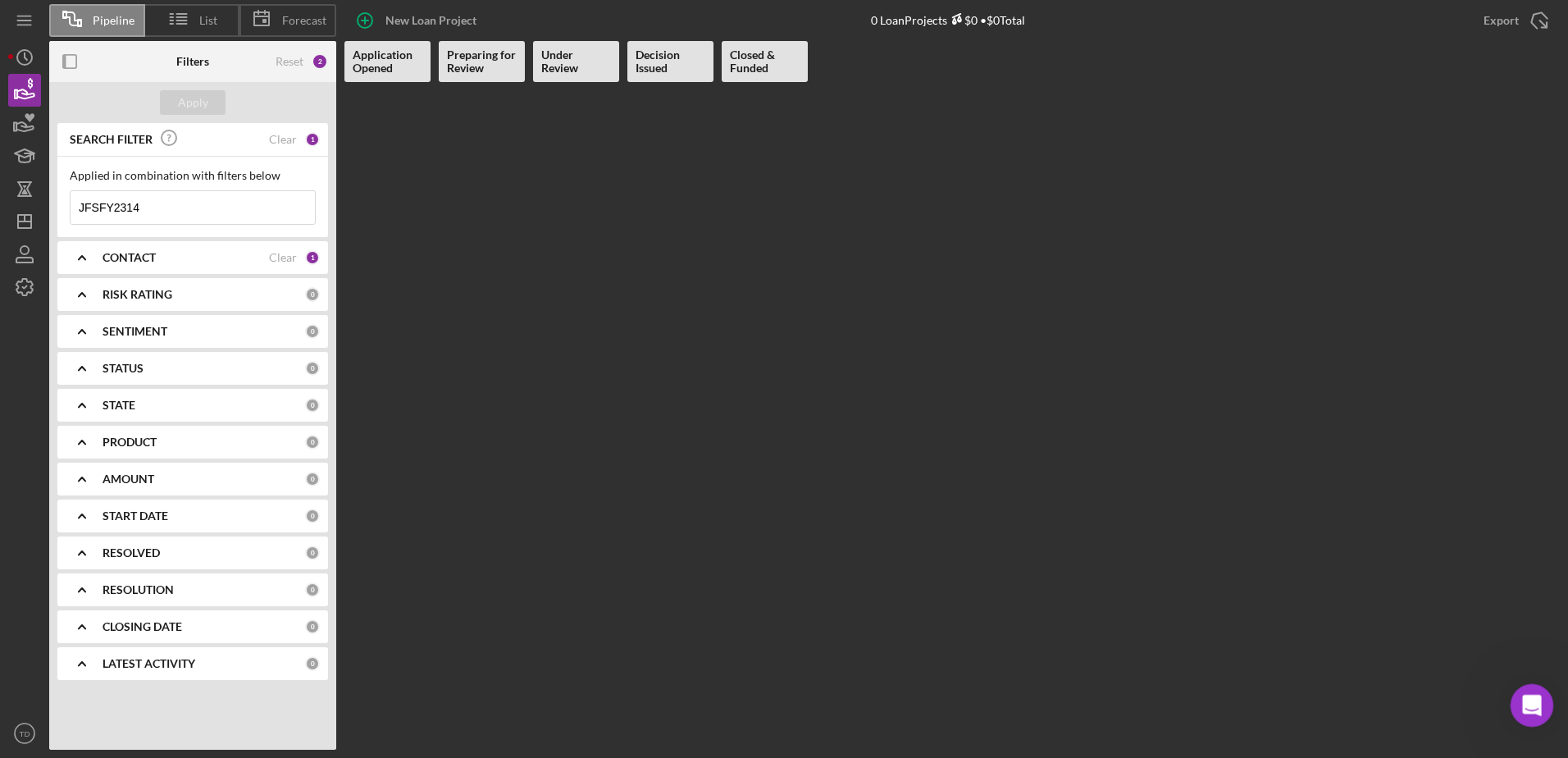
click at [1542, 699] on icon "Open Intercom Messenger" at bounding box center [1530, 703] width 27 height 27
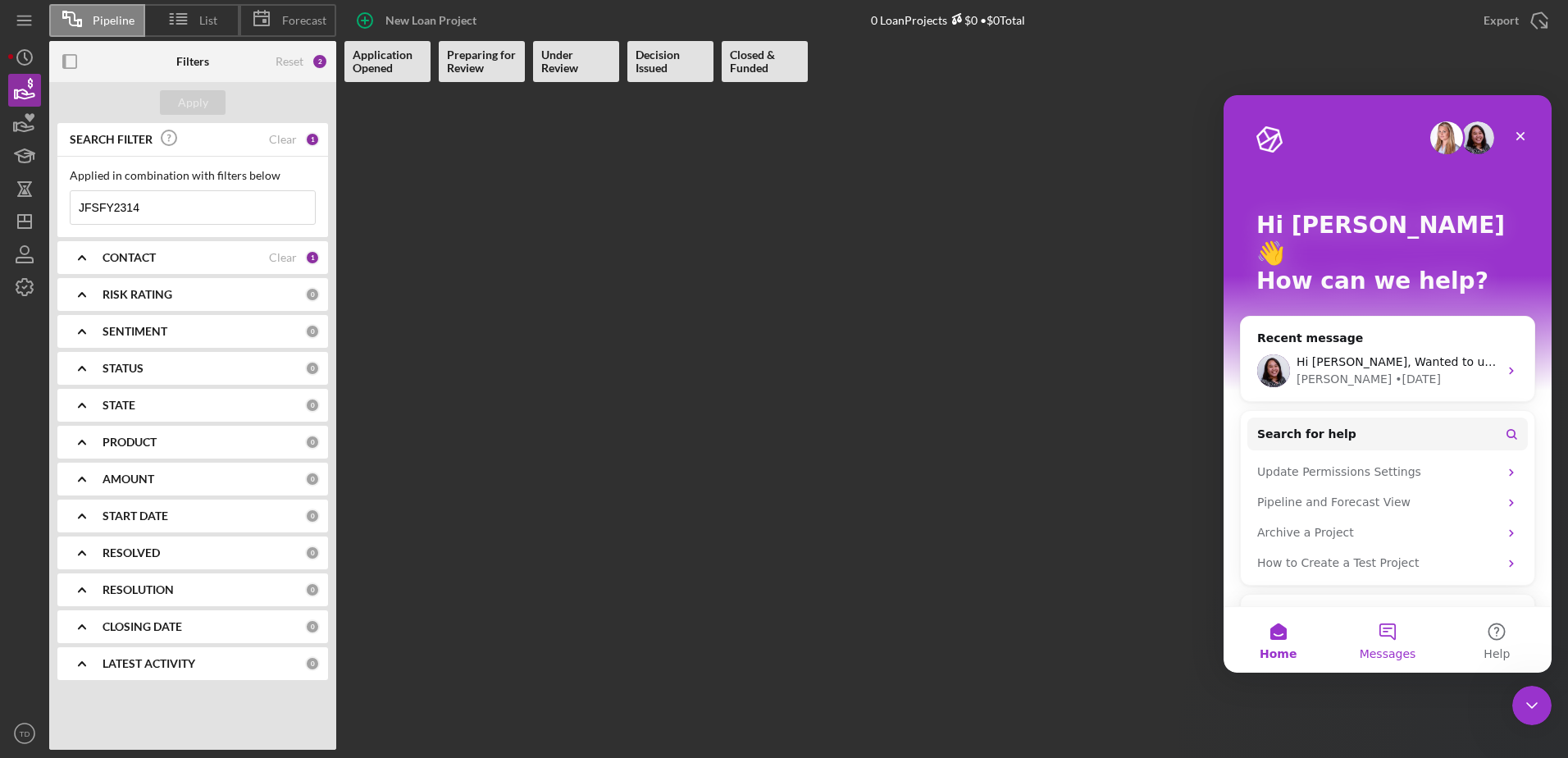
click at [1385, 638] on button "Messages" at bounding box center [1387, 640] width 109 height 66
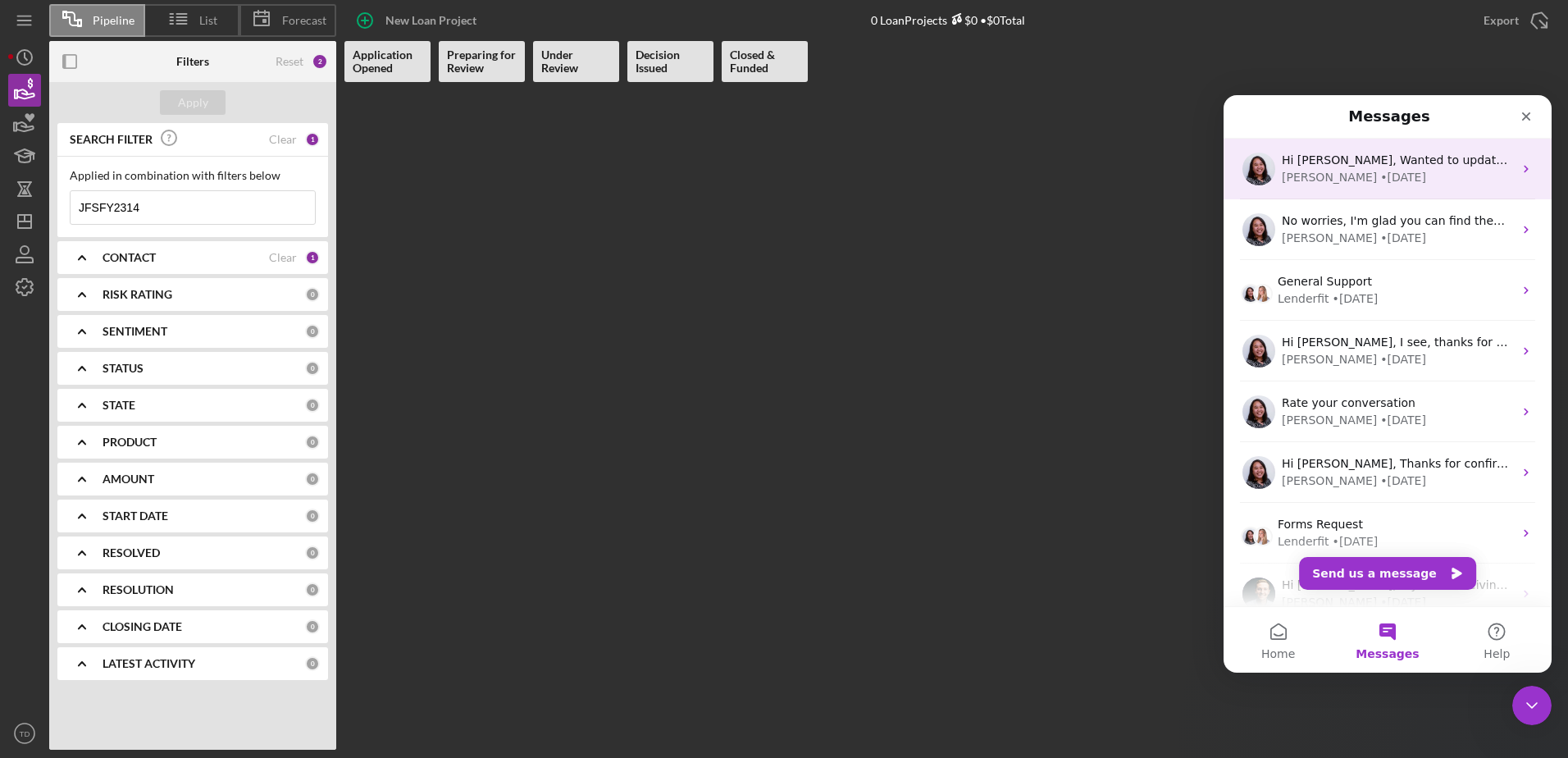
click at [1377, 177] on div "[PERSON_NAME] • [DATE]" at bounding box center [1398, 177] width 232 height 17
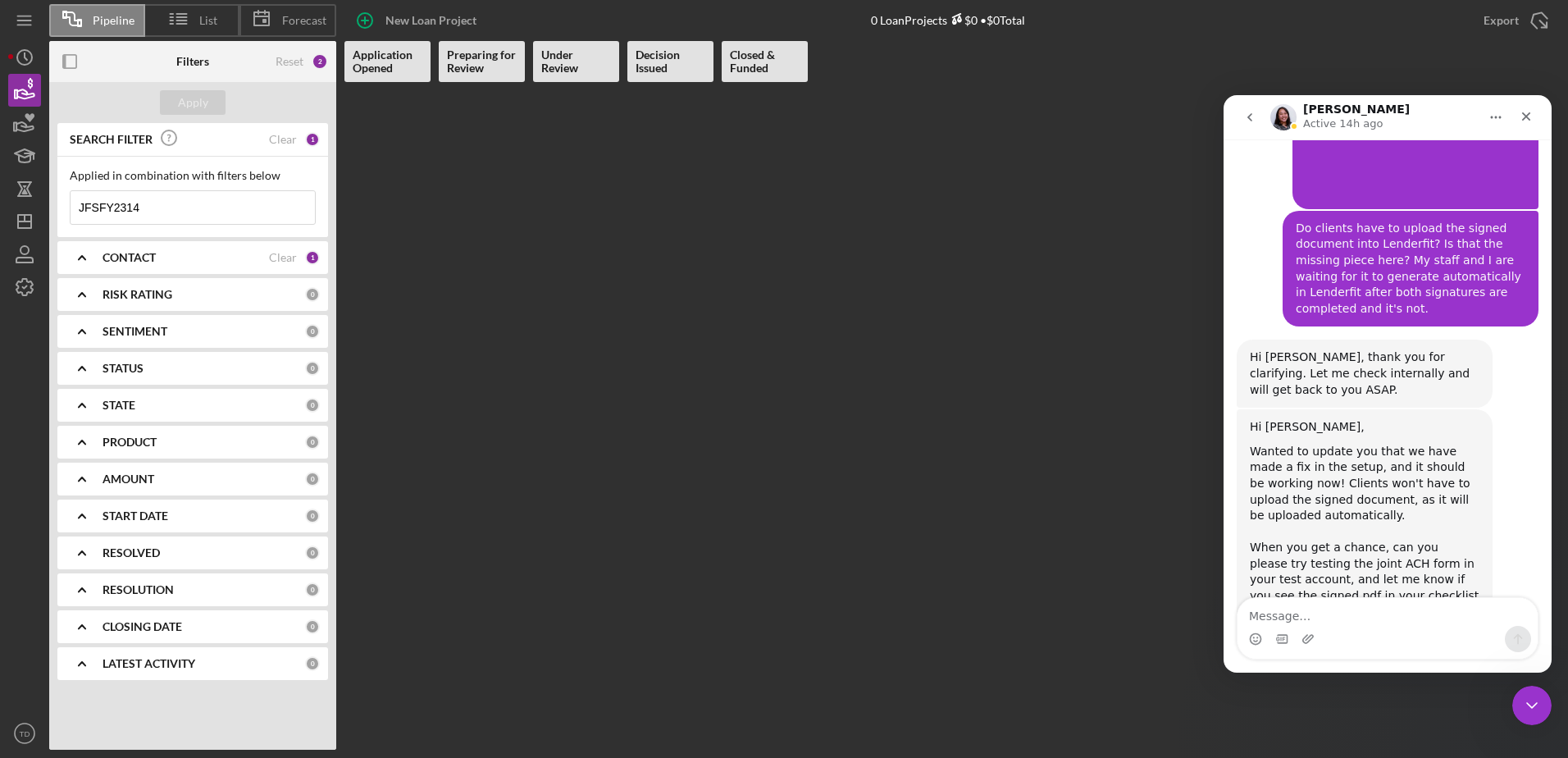
scroll to position [2146, 0]
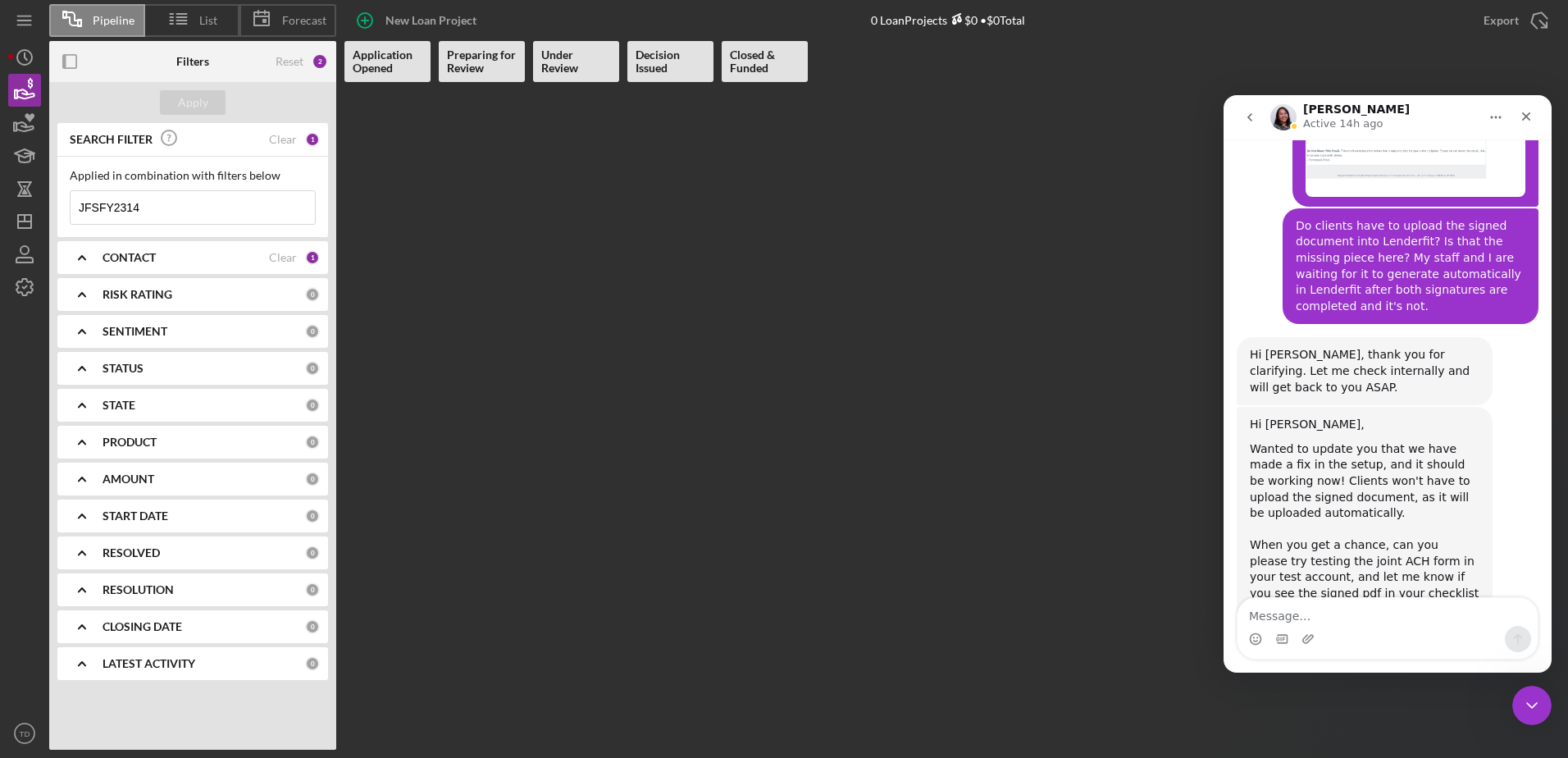
click at [1344, 632] on div "Intercom messenger" at bounding box center [1388, 639] width 300 height 26
click at [1374, 611] on textarea "Message…" at bounding box center [1388, 611] width 300 height 28
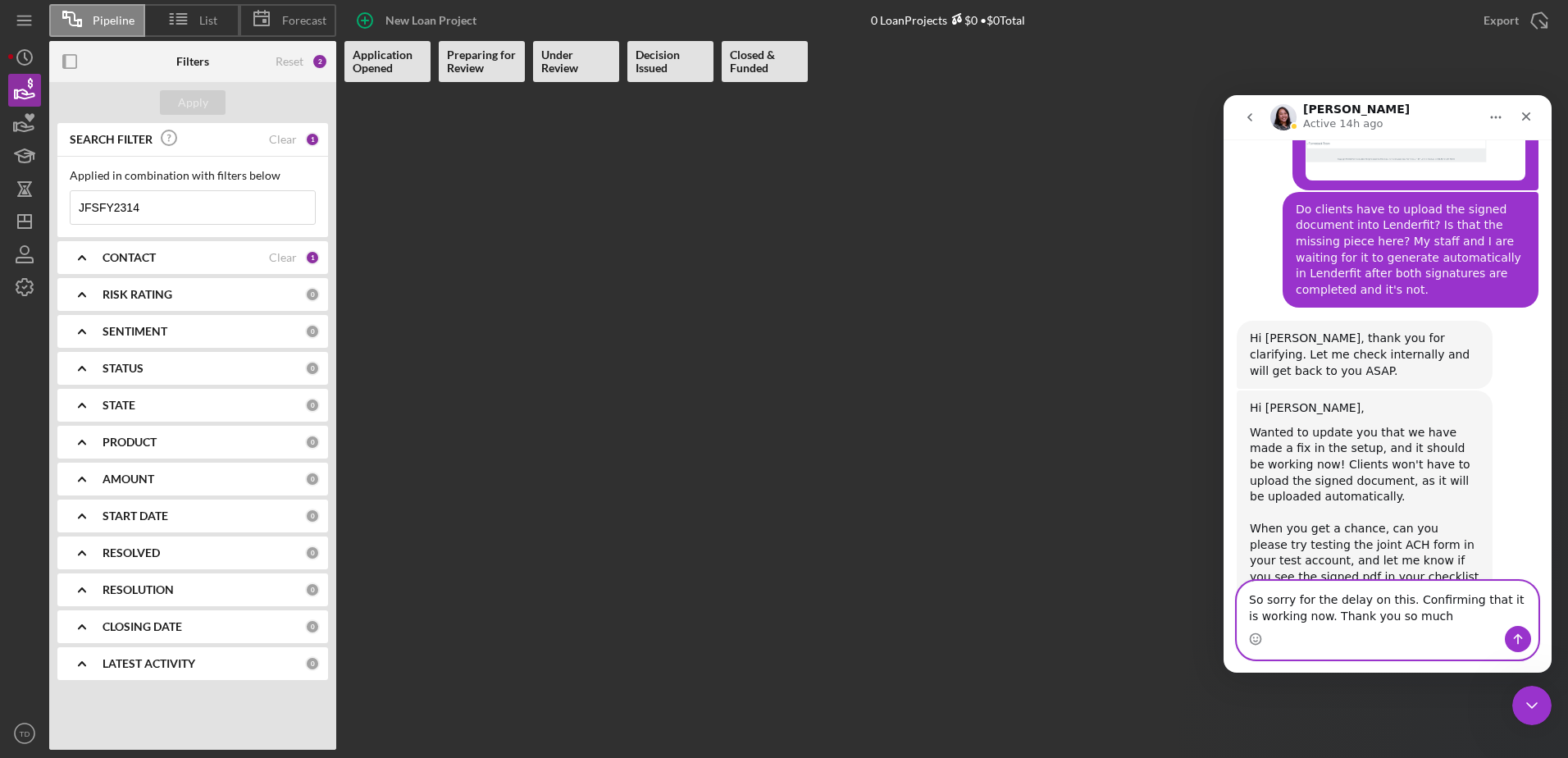
type textarea "So sorry for the delay on this. Confirming that it is working now. Thank you so…"
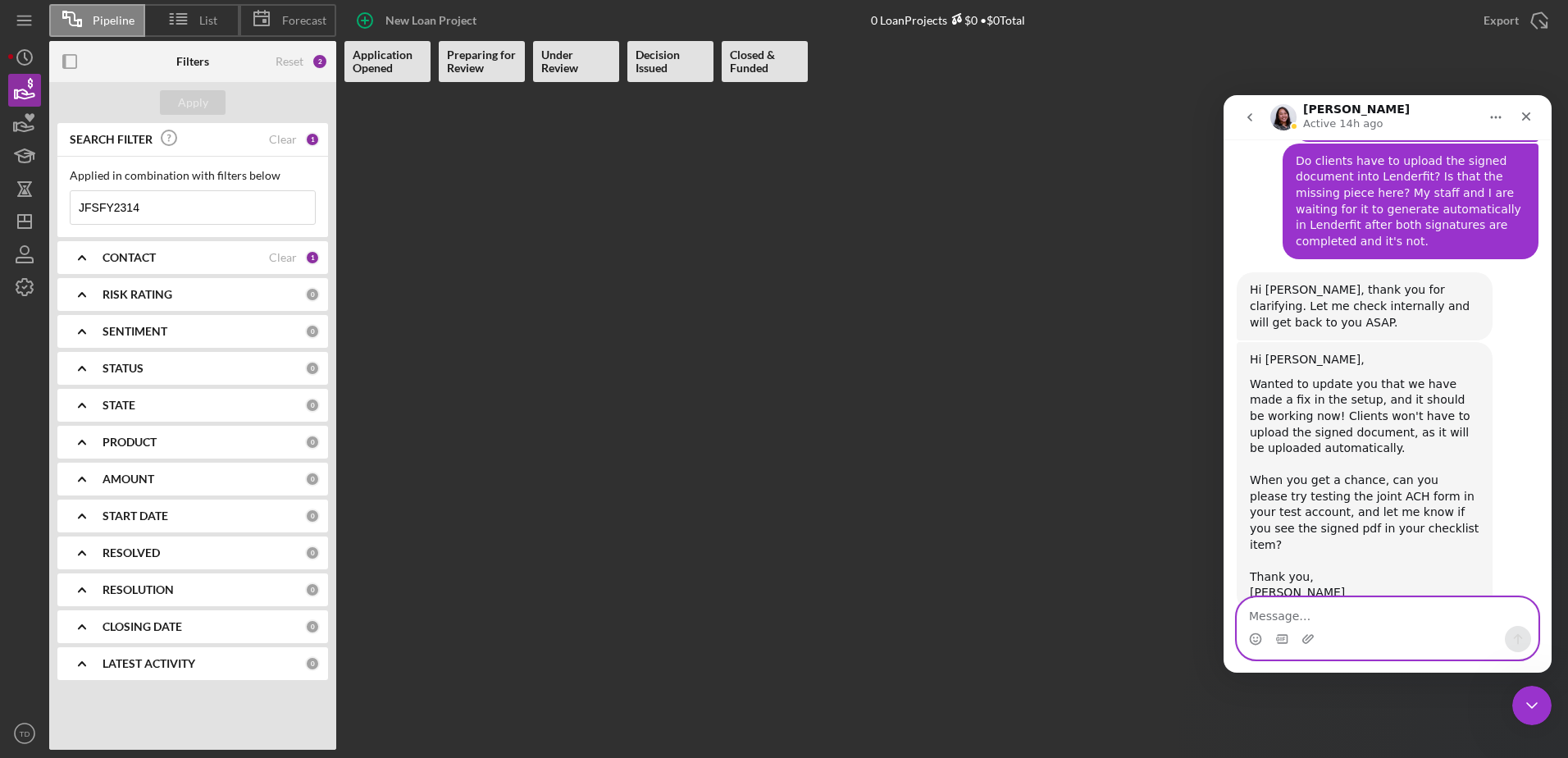
scroll to position [2254, 0]
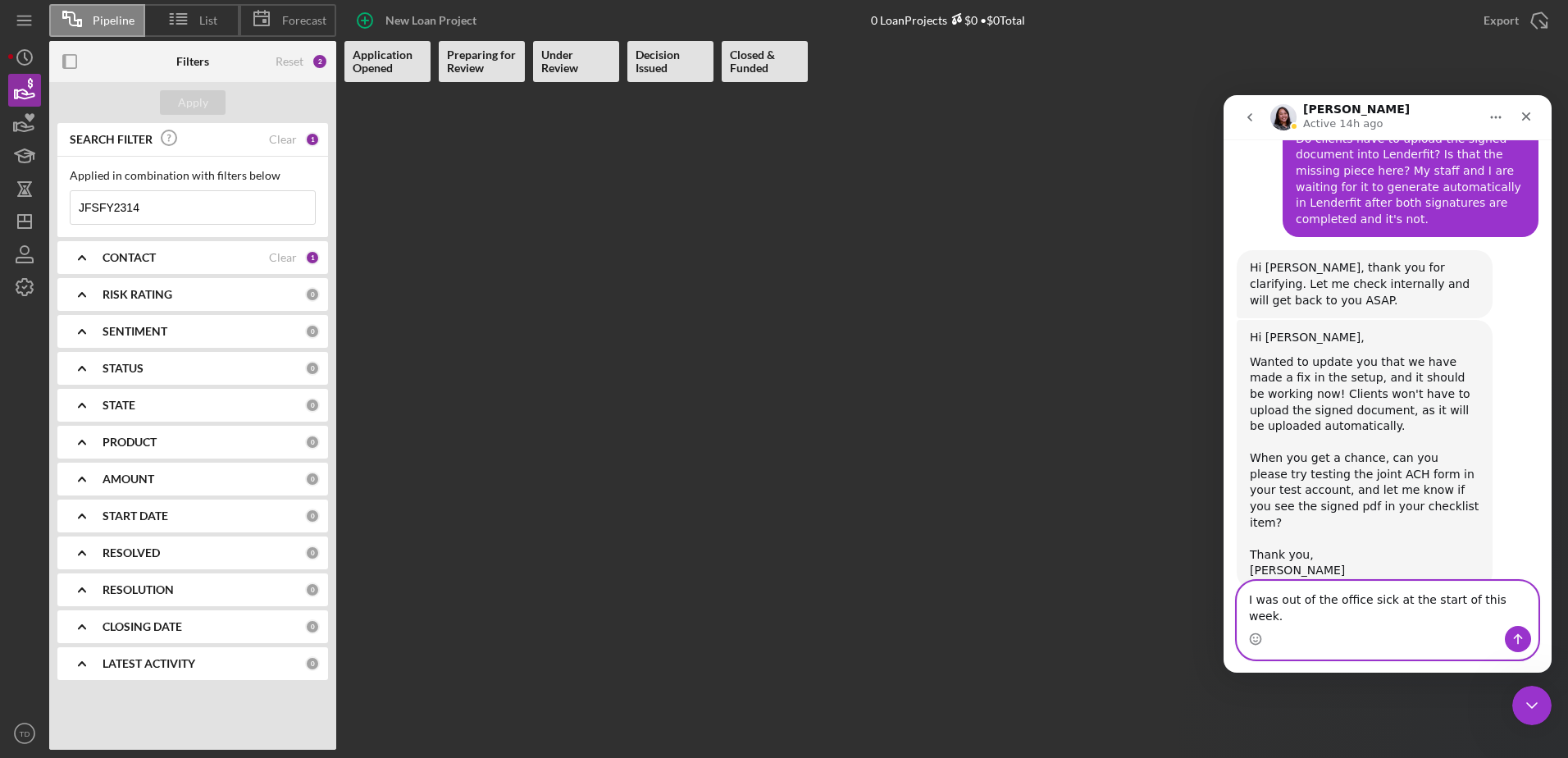
type textarea "I was out of the office sick at the start of this week."
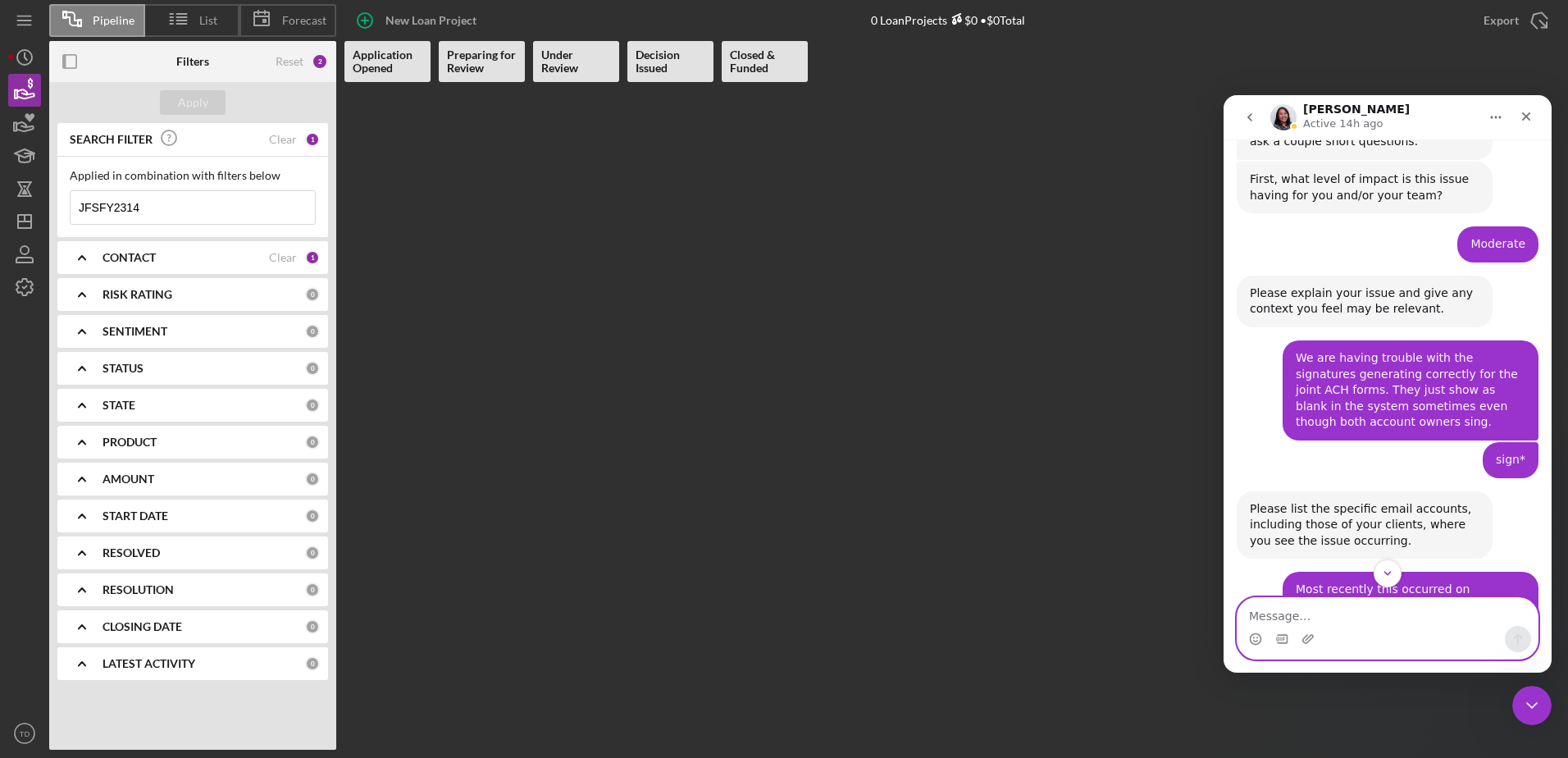
scroll to position [0, 0]
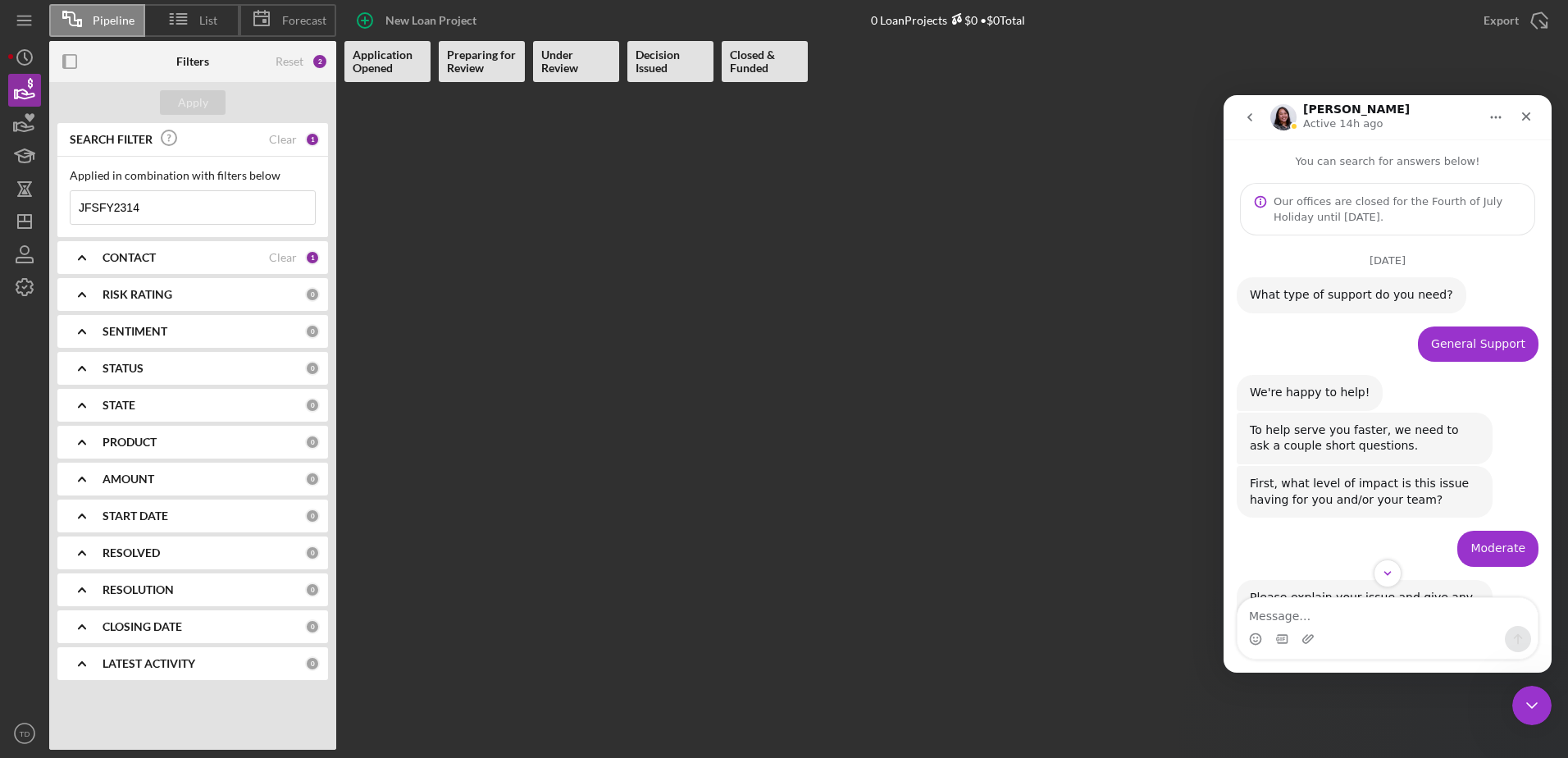
click at [834, 345] on div at bounding box center [953, 416] width 1216 height 668
